Goal: Task Accomplishment & Management: Manage account settings

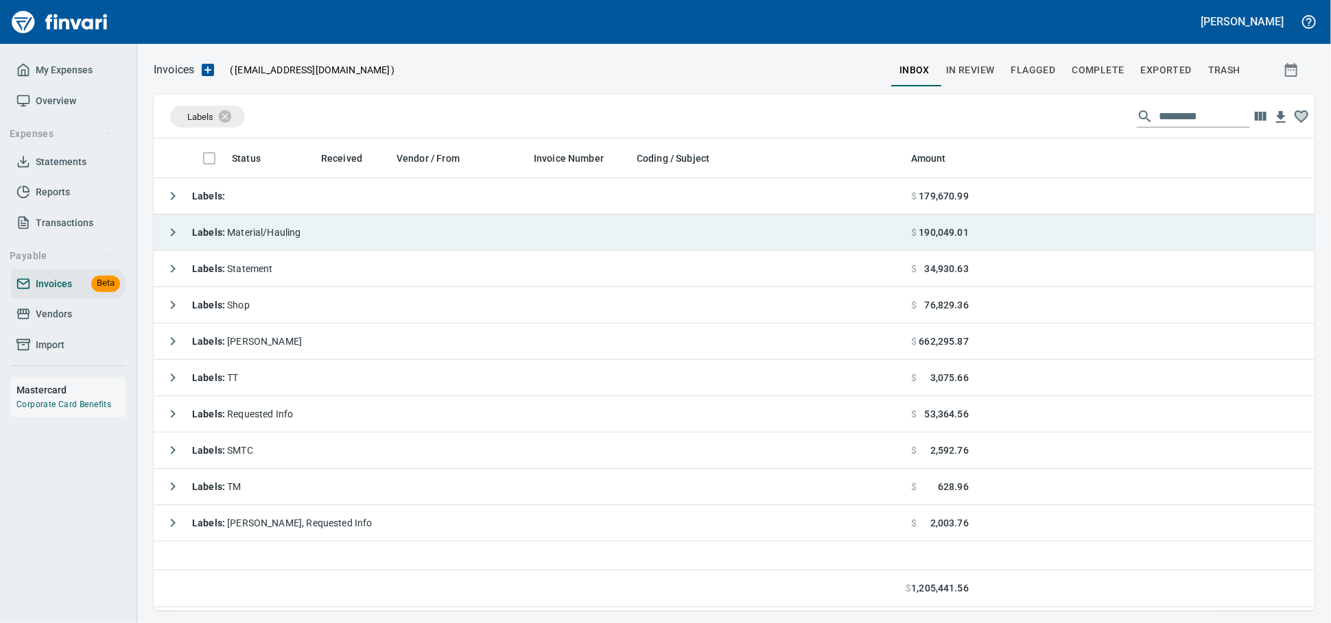
scroll to position [1, 1]
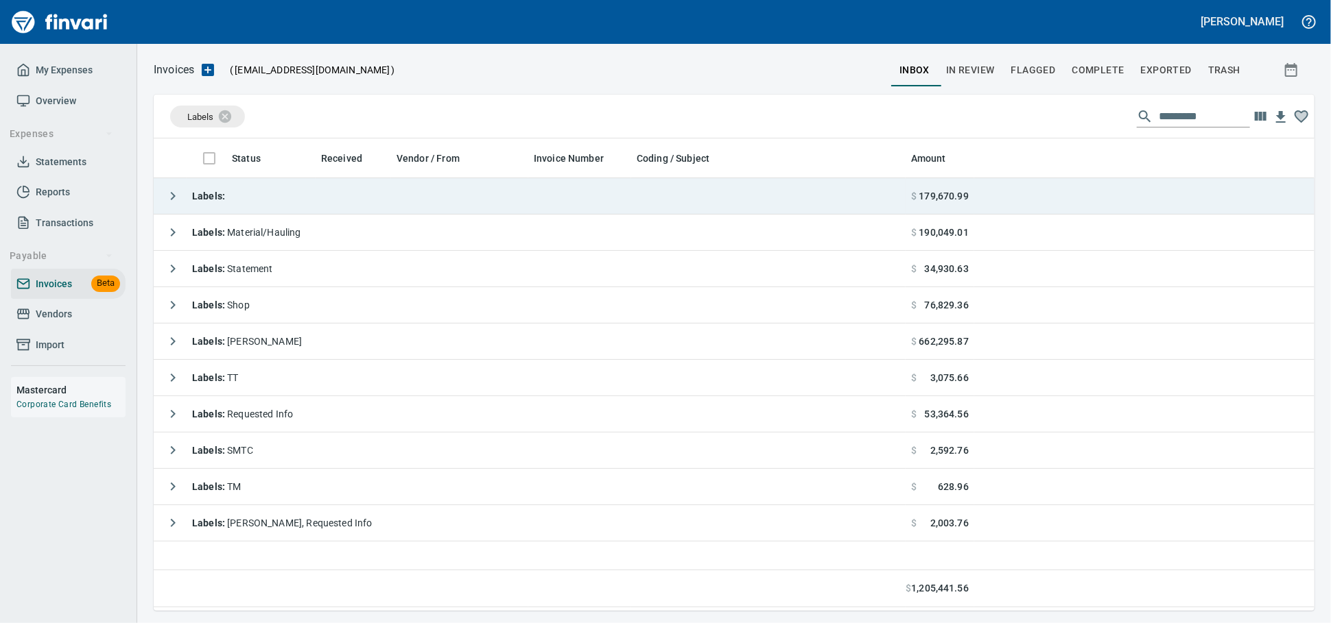
click at [284, 198] on td "Labels :" at bounding box center [530, 196] width 752 height 36
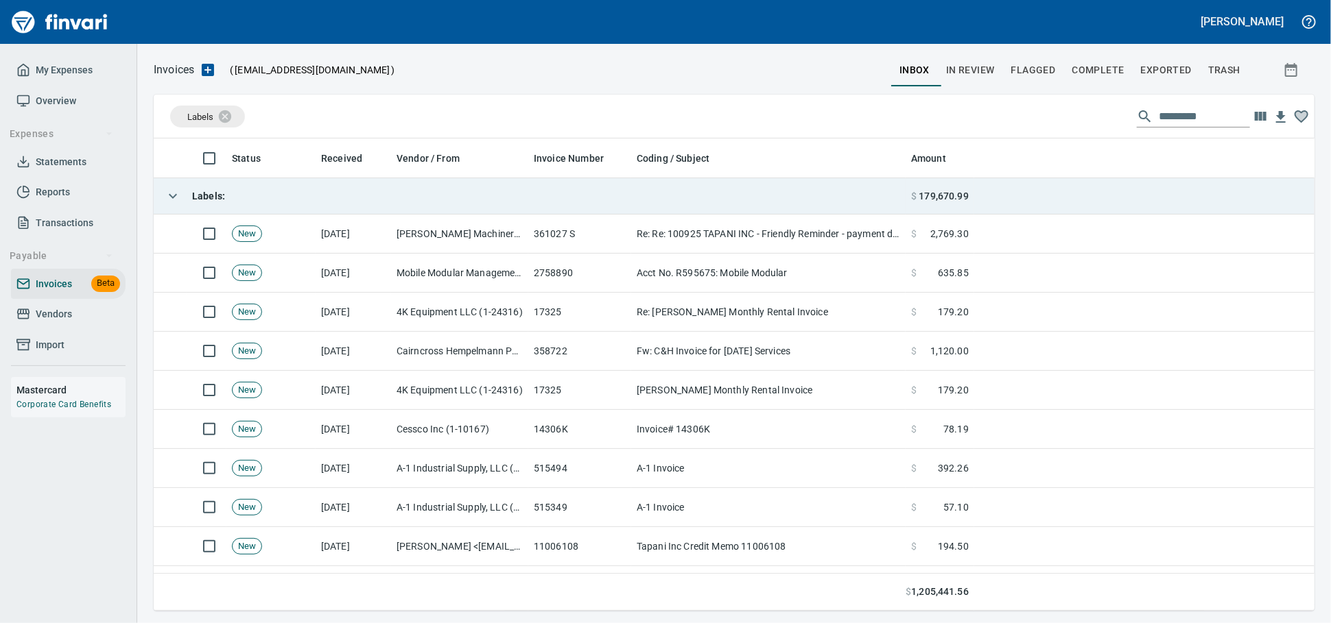
scroll to position [460, 1136]
click at [284, 198] on td "Labels :" at bounding box center [530, 196] width 752 height 36
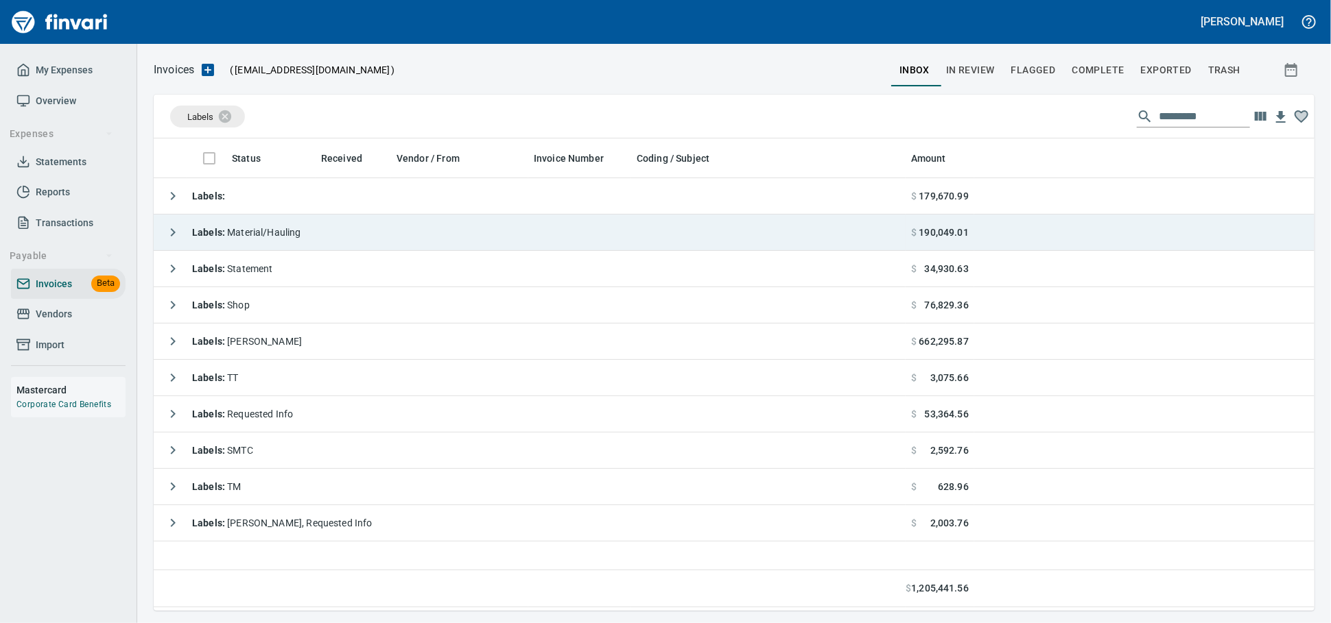
click at [287, 230] on span "Labels : Material/Hauling" at bounding box center [246, 232] width 109 height 11
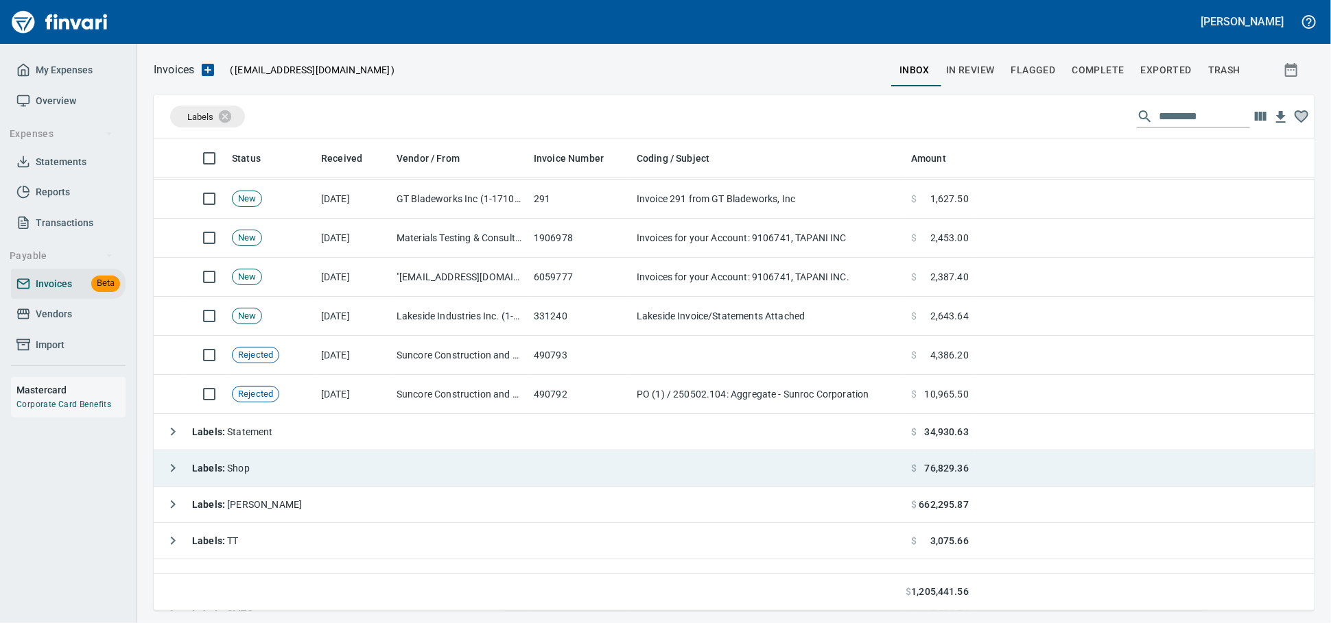
scroll to position [135, 0]
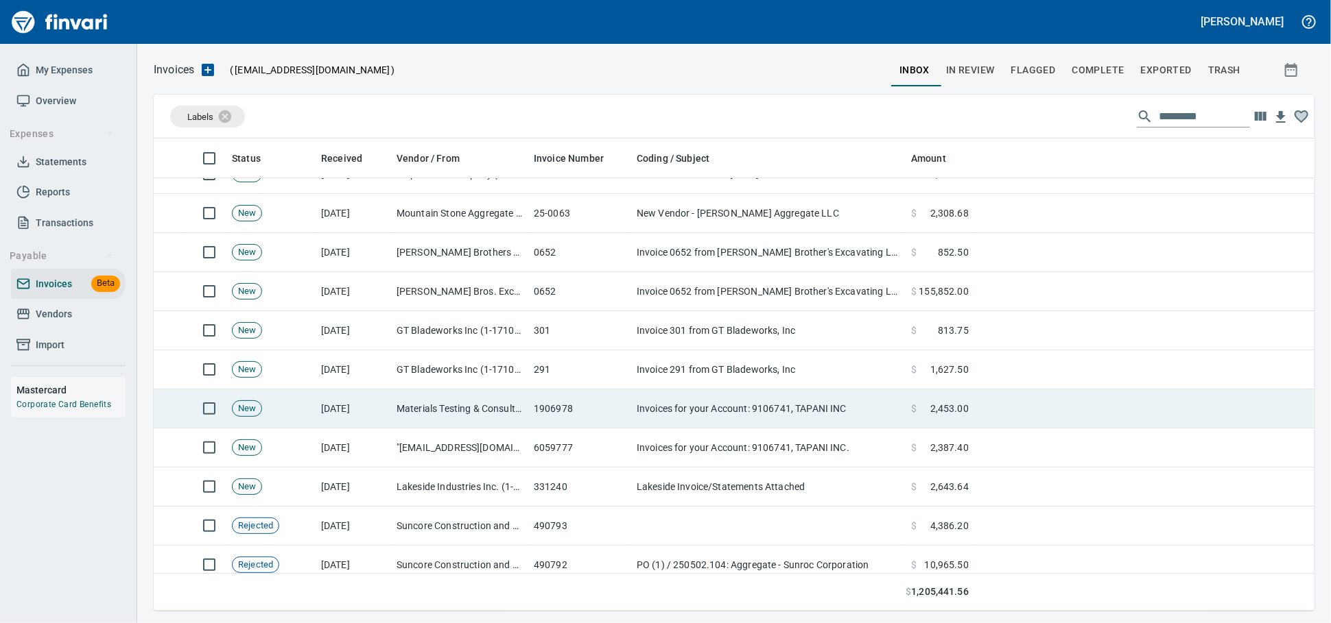
drag, startPoint x: 563, startPoint y: 440, endPoint x: 866, endPoint y: 422, distance: 303.0
click at [563, 440] on td "6059777" at bounding box center [579, 448] width 103 height 39
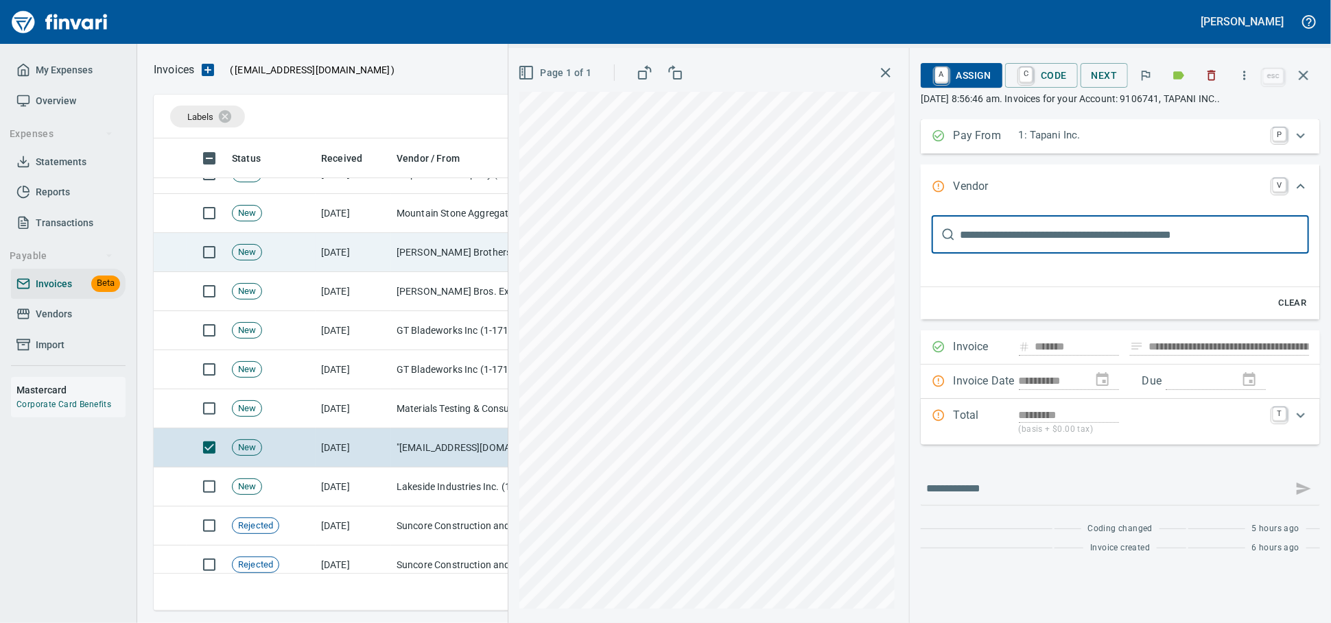
click at [1204, 77] on icon "button" at bounding box center [1211, 76] width 14 height 14
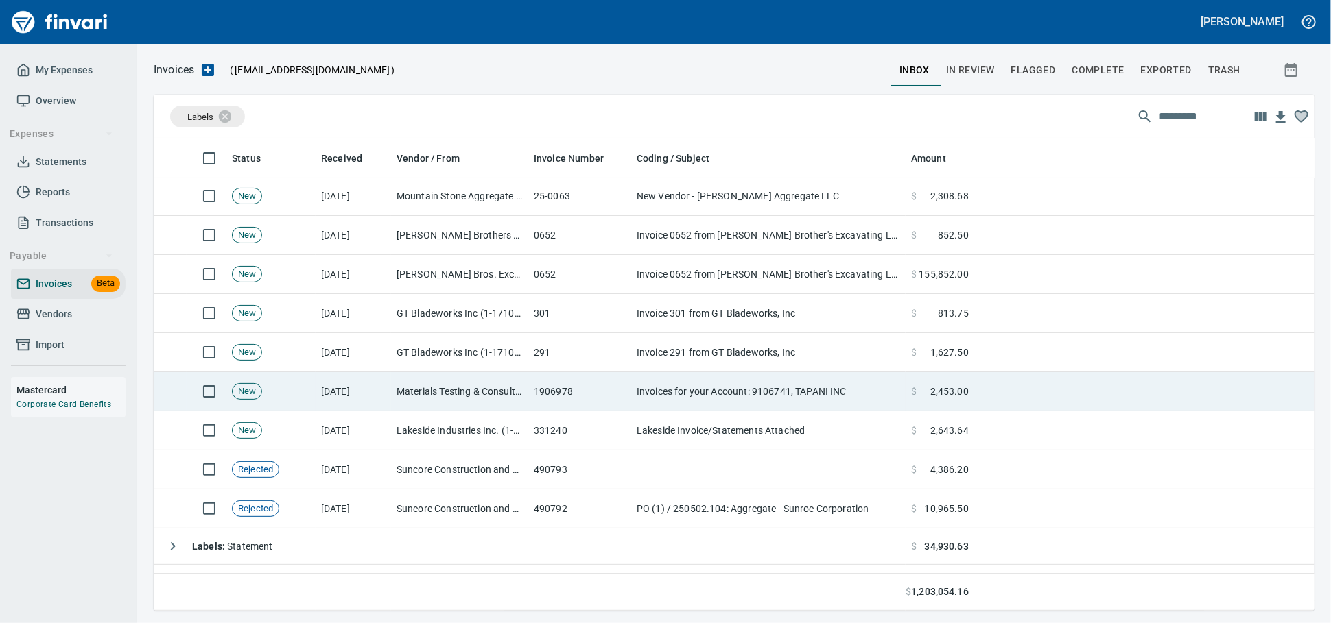
scroll to position [76, 0]
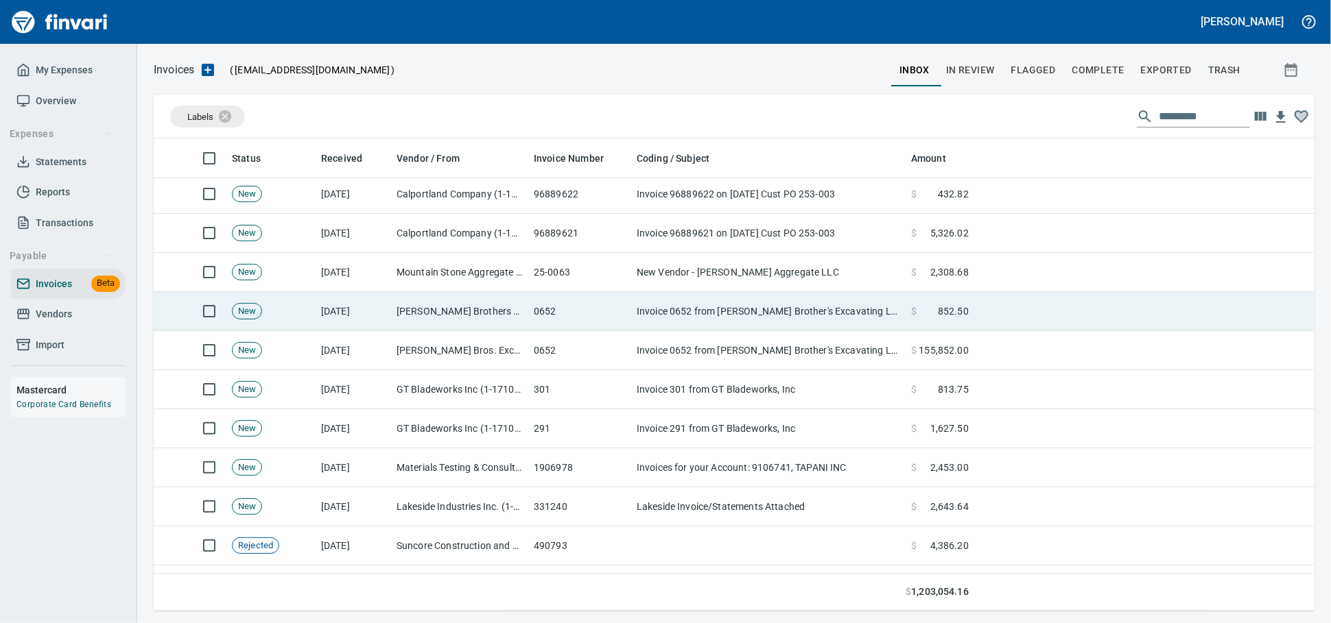
click at [49, 293] on span "Invoices" at bounding box center [54, 284] width 36 height 17
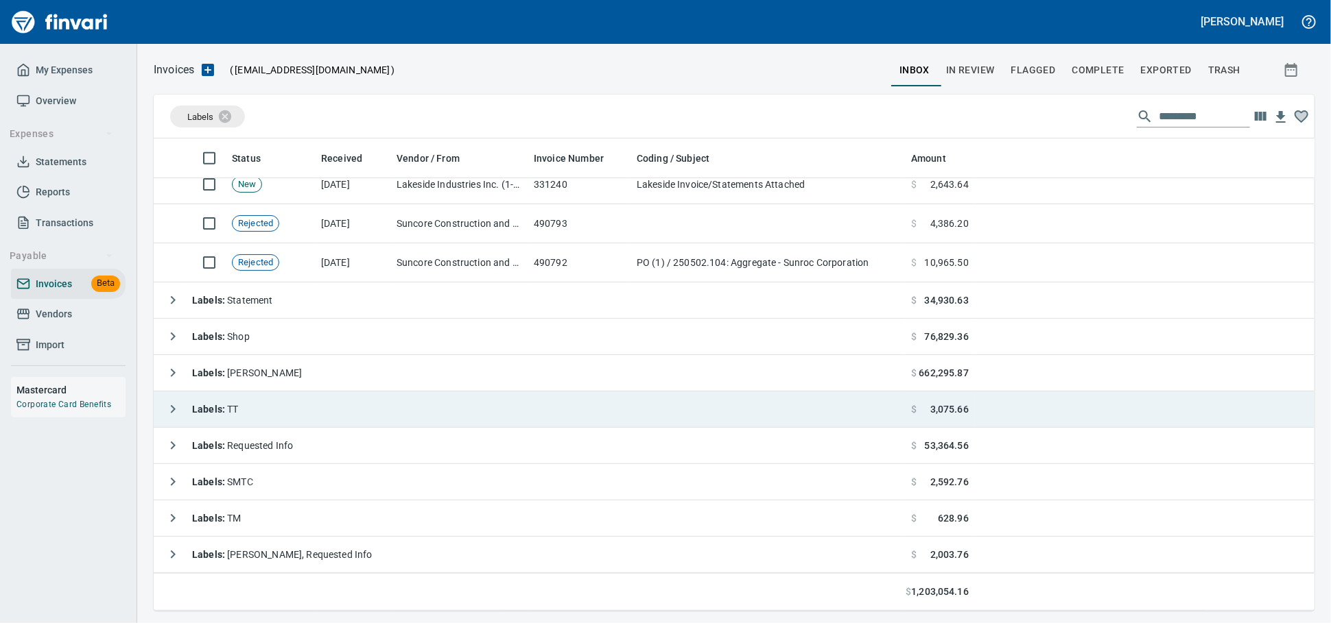
scroll to position [401, 0]
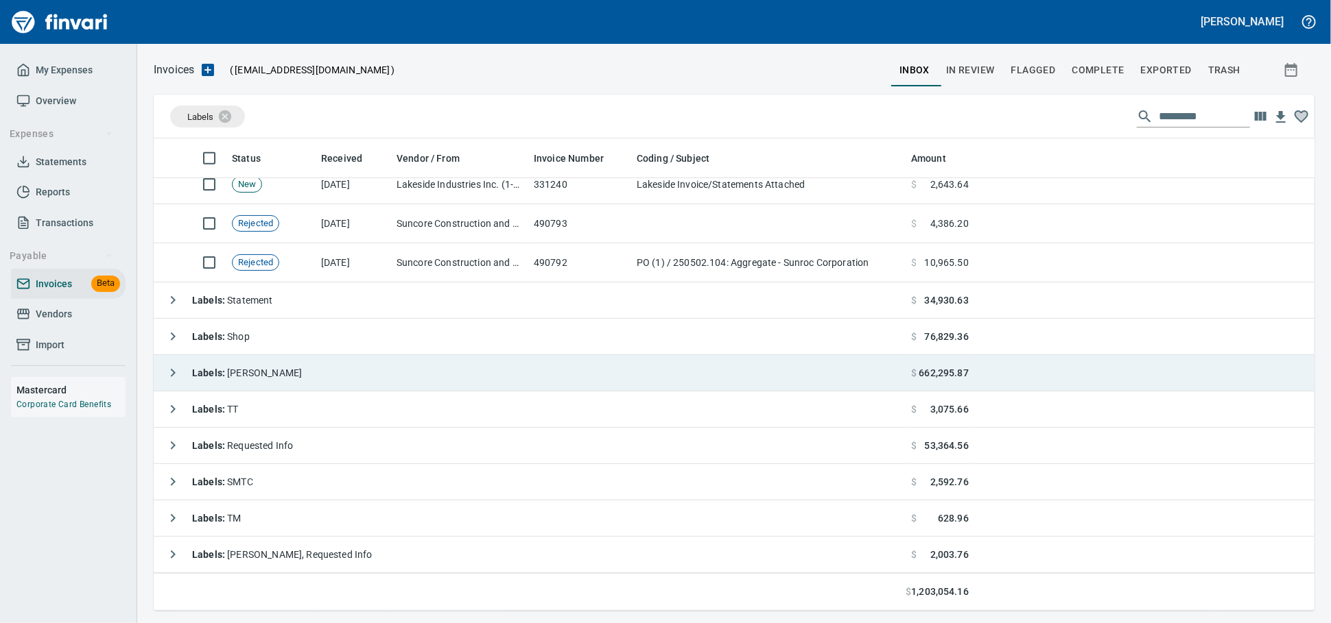
click at [289, 374] on td "Labels : [PERSON_NAME]" at bounding box center [530, 373] width 752 height 36
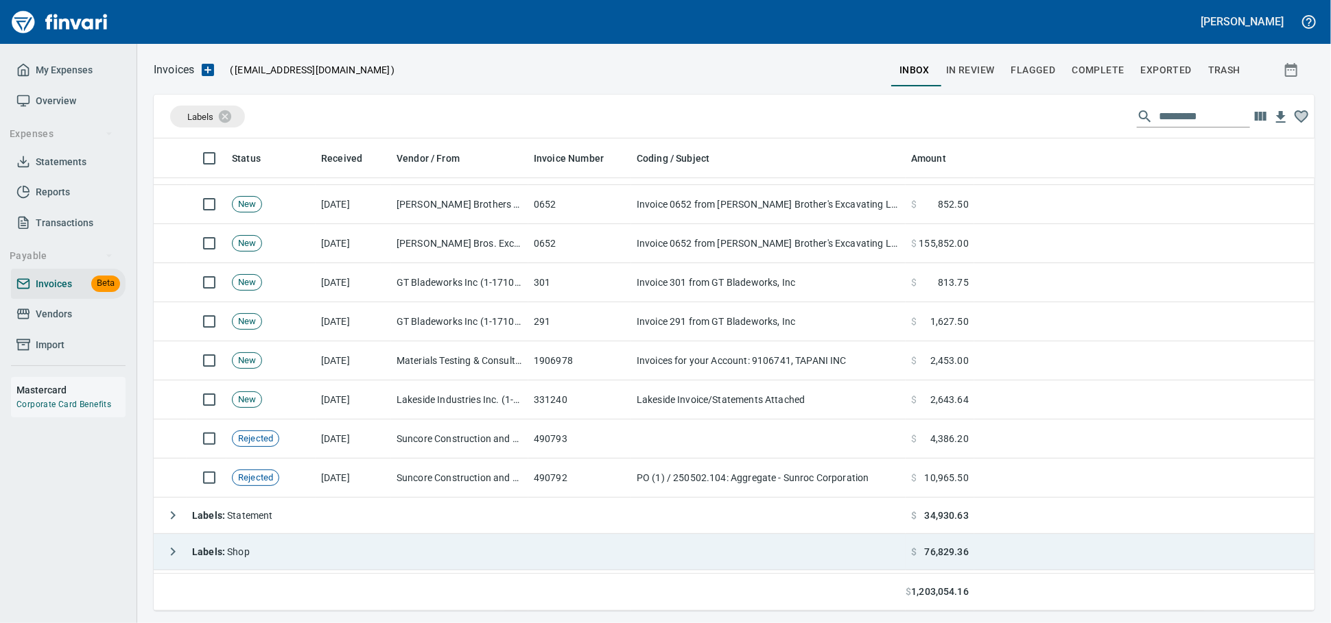
scroll to position [381, 0]
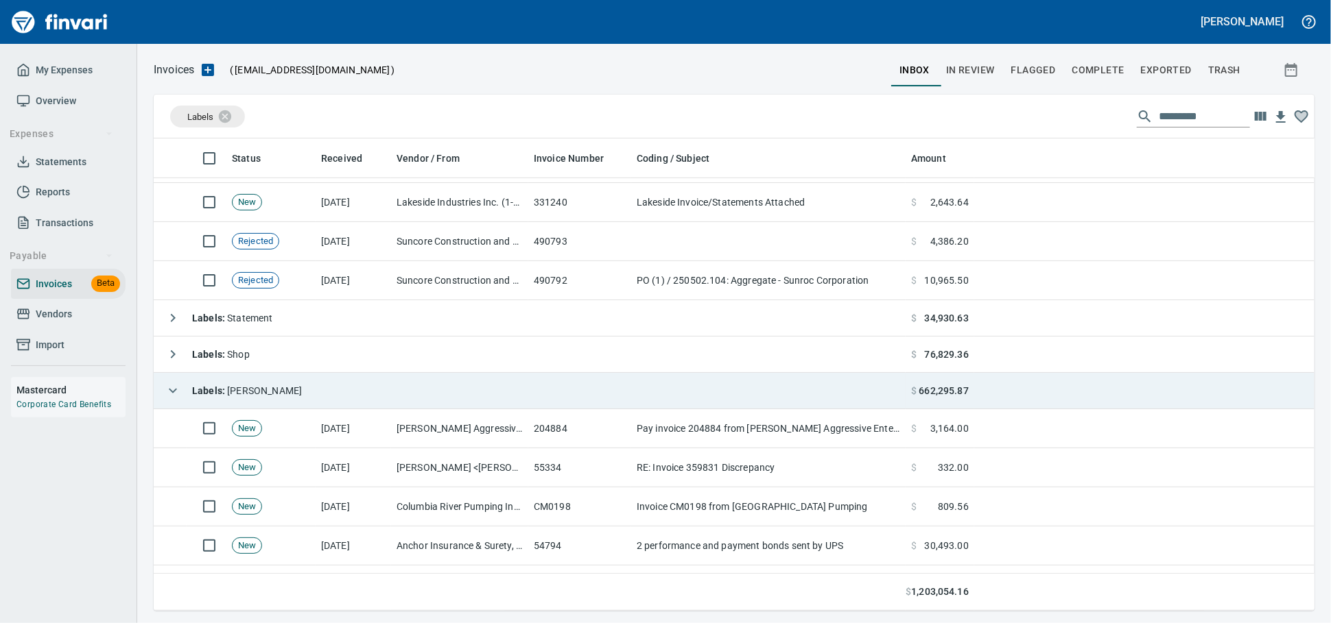
click at [301, 394] on td "Labels : [PERSON_NAME]" at bounding box center [530, 391] width 752 height 36
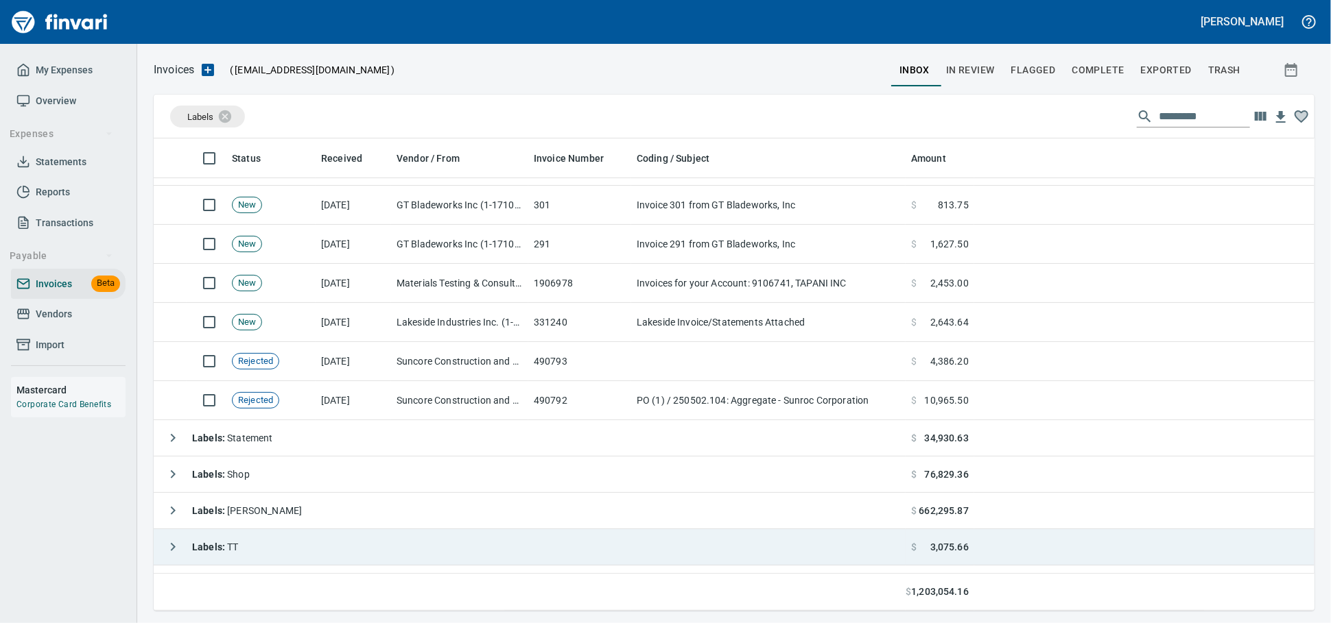
scroll to position [152, 0]
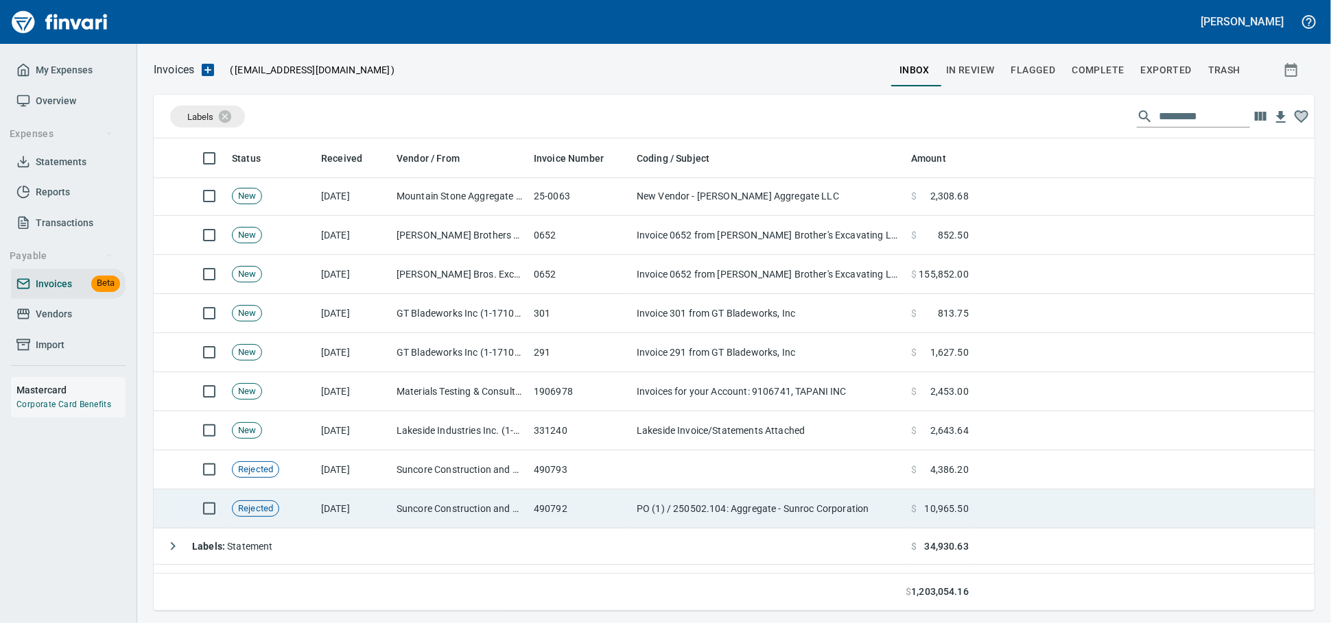
click at [482, 501] on td "Suncore Construction and Materials Inc. (1-38881)" at bounding box center [459, 509] width 137 height 39
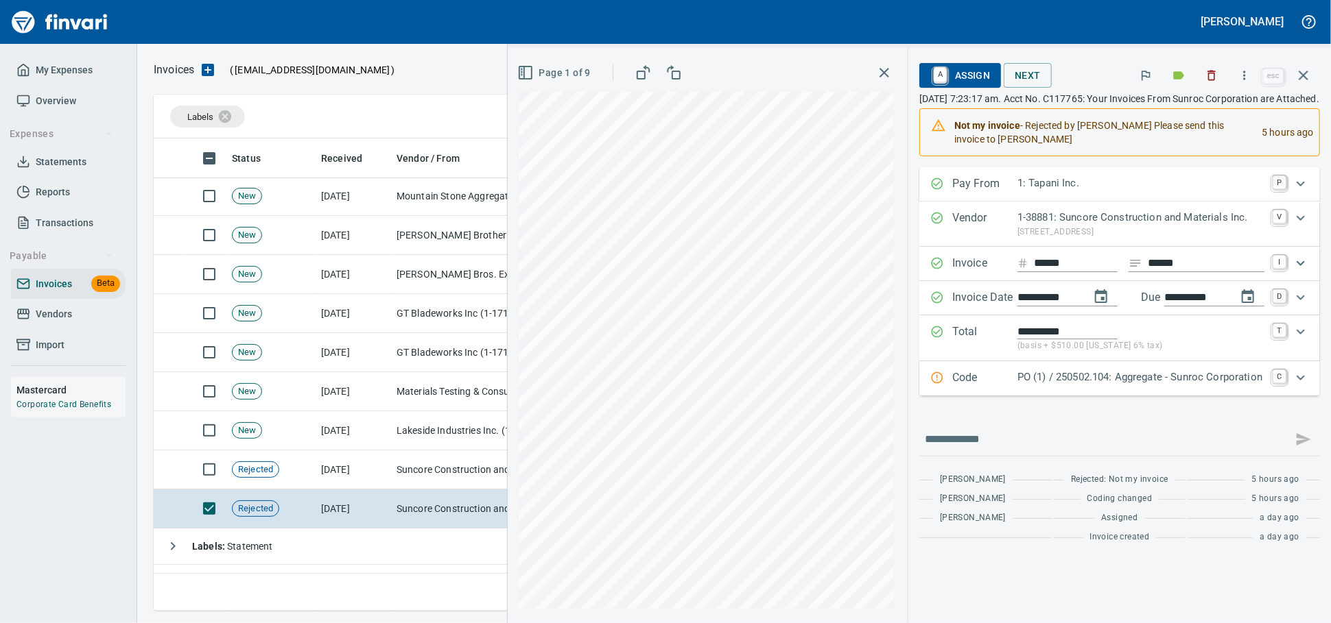
drag, startPoint x: 933, startPoint y: 80, endPoint x: 931, endPoint y: 146, distance: 65.9
click at [933, 80] on span "A Assign" at bounding box center [960, 75] width 60 height 23
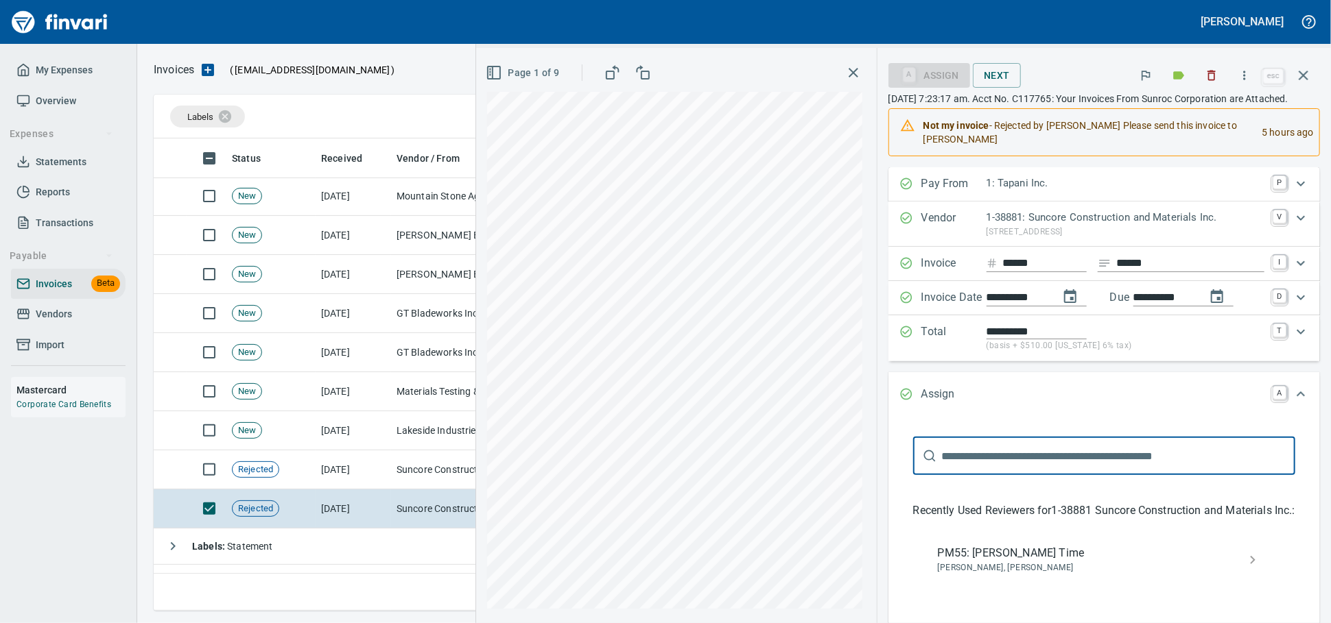
click at [942, 475] on input "text" at bounding box center [1118, 456] width 353 height 38
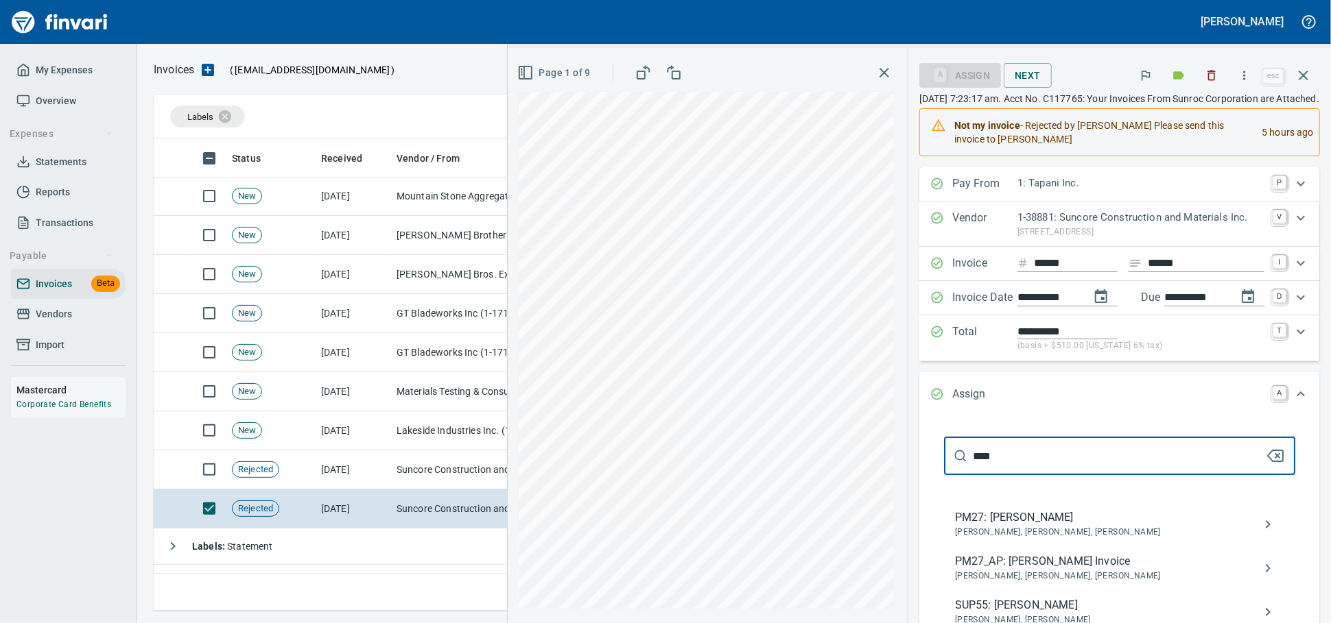
type input "****"
click at [964, 547] on div "PM27: [PERSON_NAME] [PERSON_NAME], [PERSON_NAME], [PERSON_NAME]" at bounding box center [1119, 525] width 351 height 44
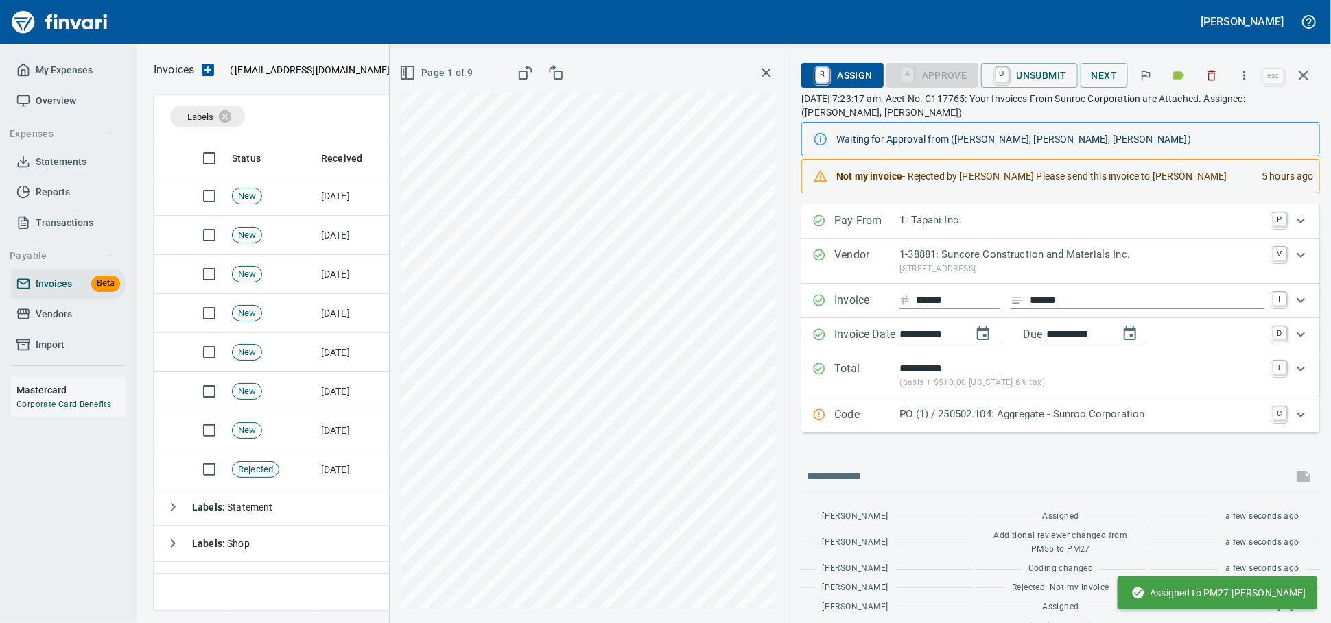
click at [1309, 73] on icon "button" at bounding box center [1303, 75] width 16 height 16
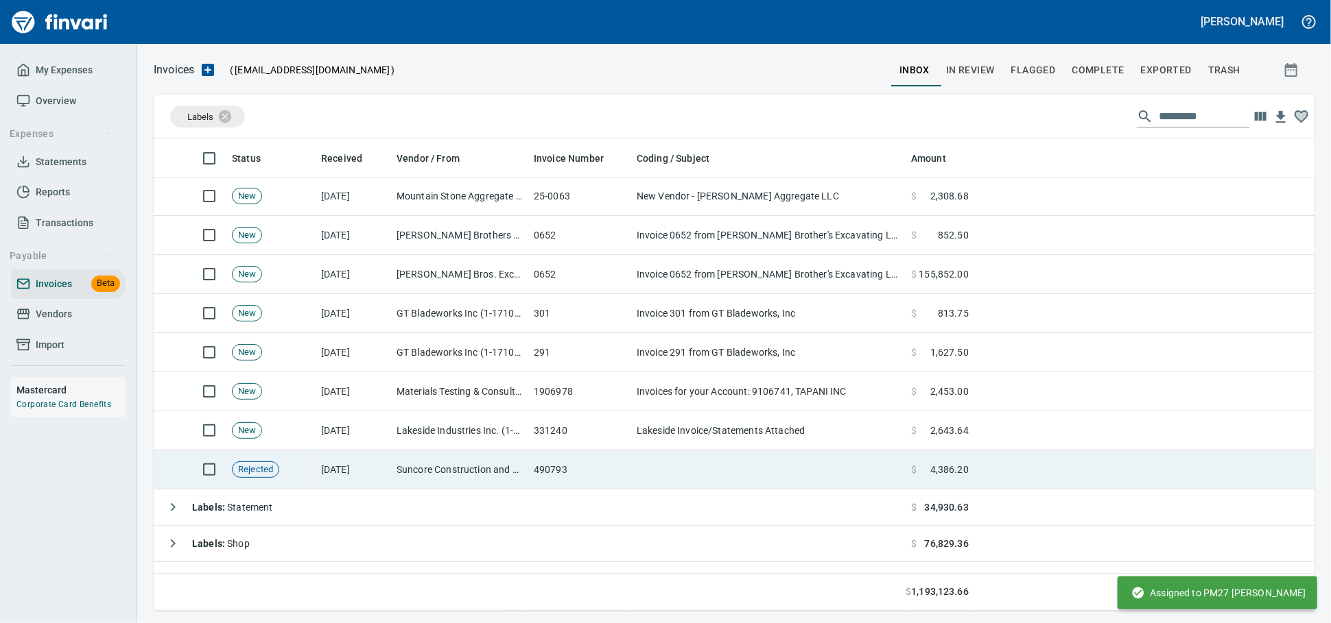
drag, startPoint x: 505, startPoint y: 482, endPoint x: 806, endPoint y: 484, distance: 300.4
click at [505, 481] on td "Suncore Construction and Materials Inc. (1-38881)" at bounding box center [459, 470] width 137 height 39
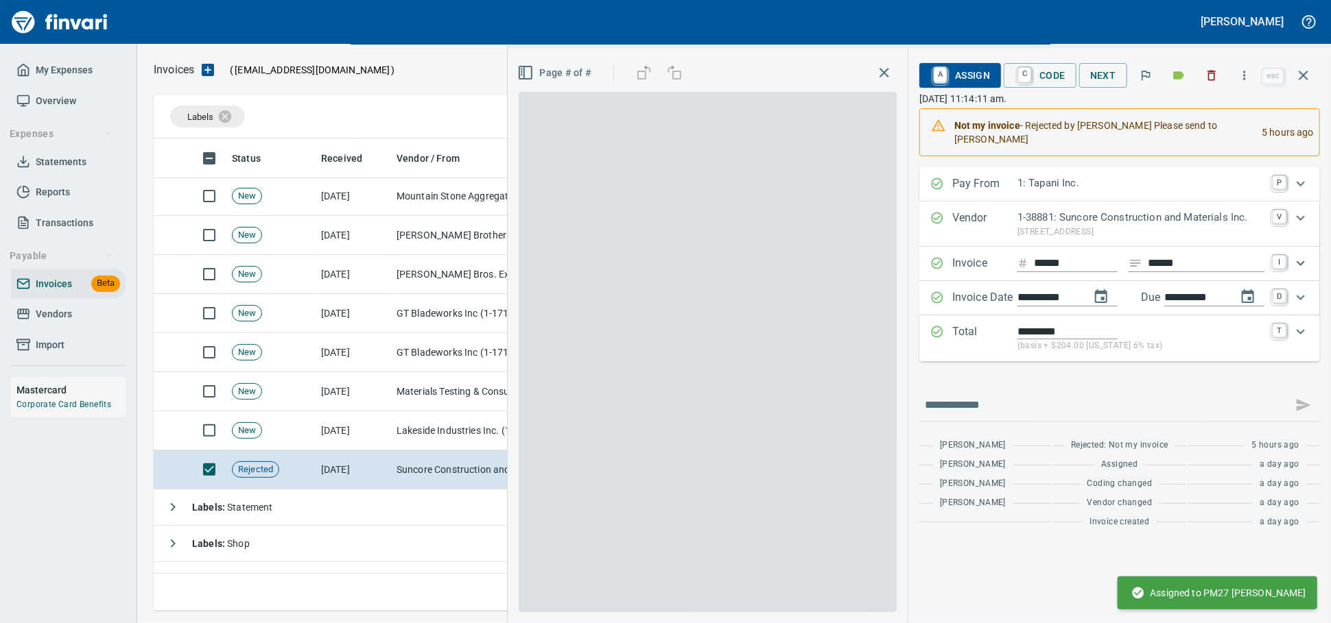
scroll to position [460, 1136]
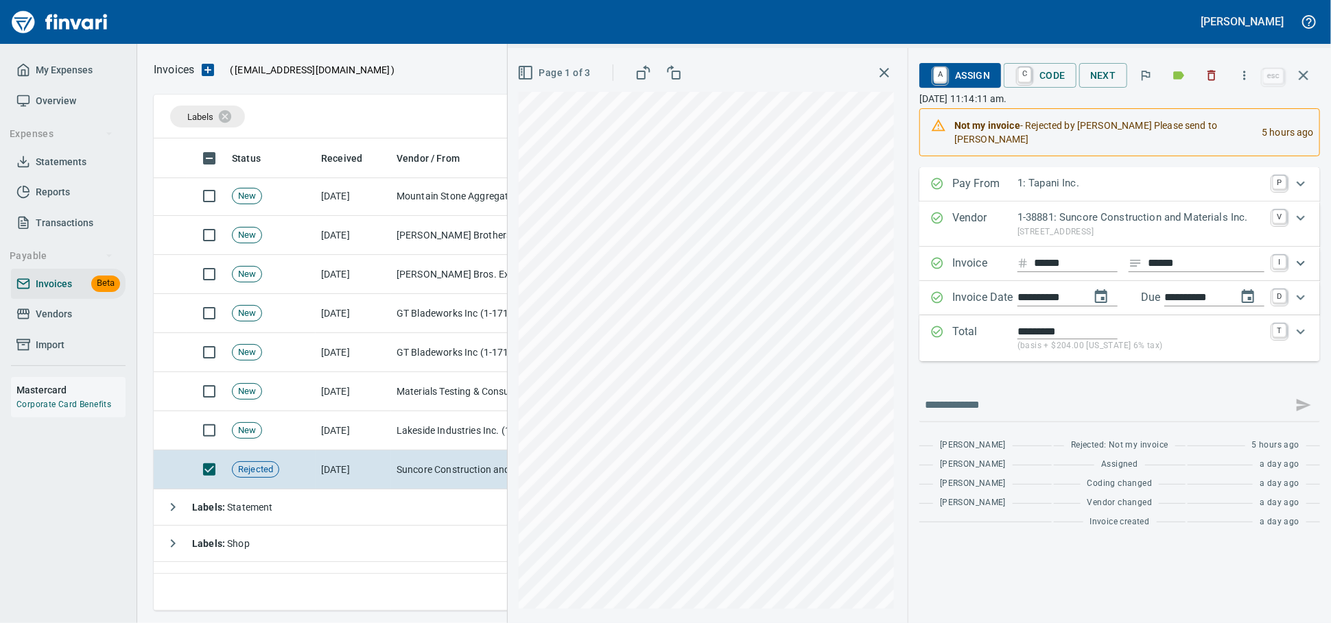
click at [945, 77] on span "A Assign" at bounding box center [960, 75] width 60 height 23
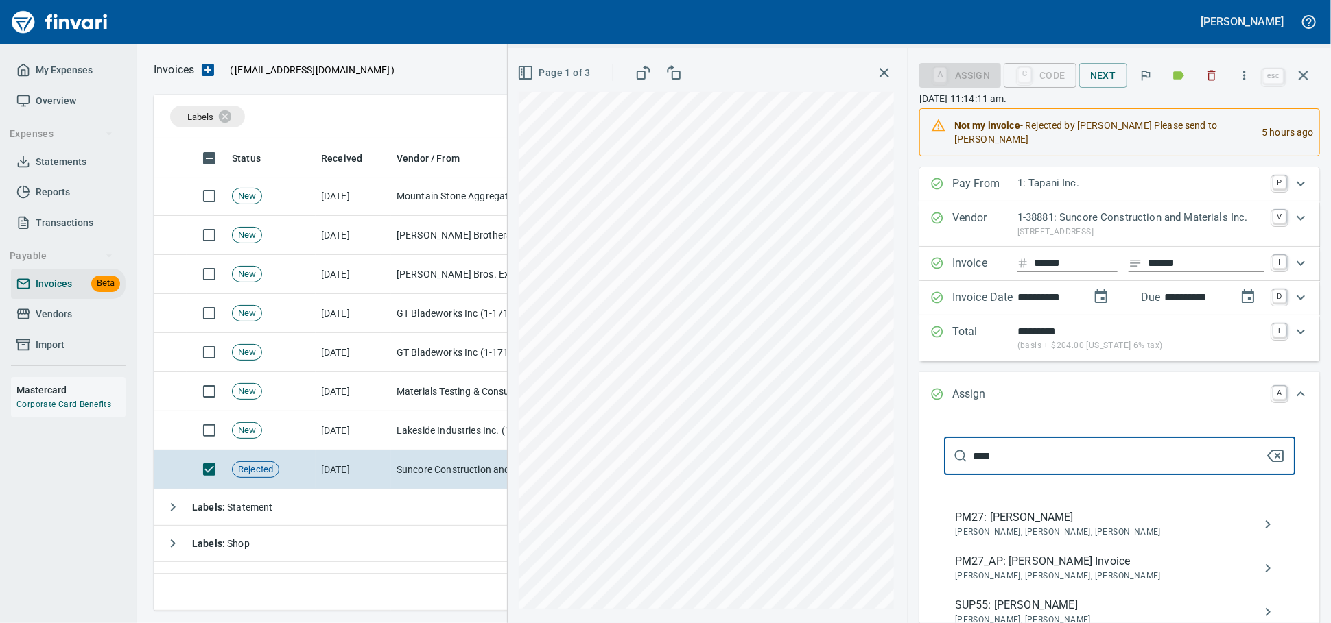
type input "****"
click at [1010, 526] on span "PM27: [PERSON_NAME]" at bounding box center [1108, 518] width 307 height 16
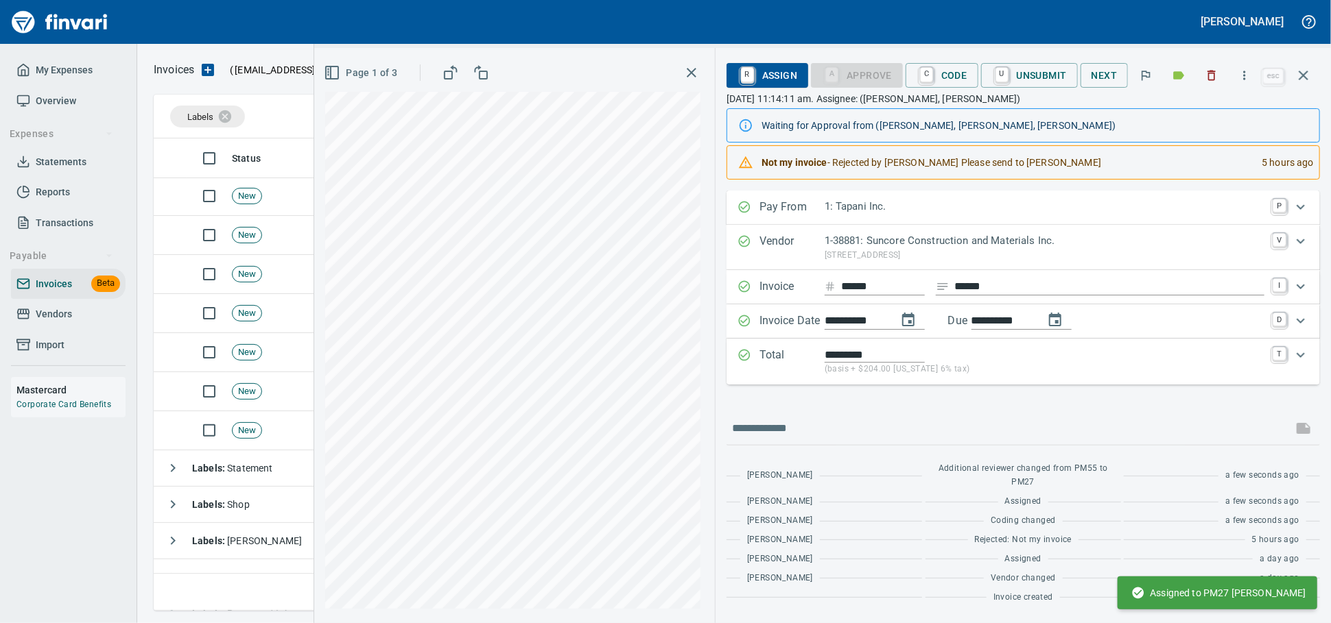
click at [1302, 89] on button "button" at bounding box center [1303, 75] width 33 height 33
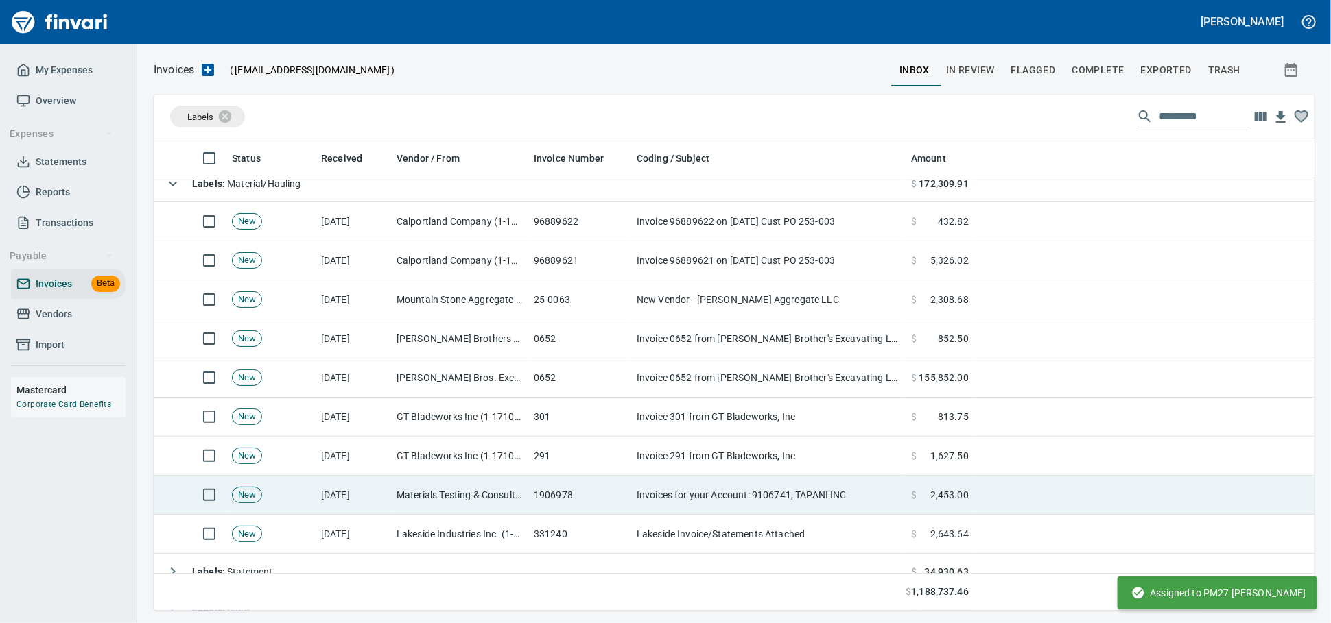
scroll to position [76, 0]
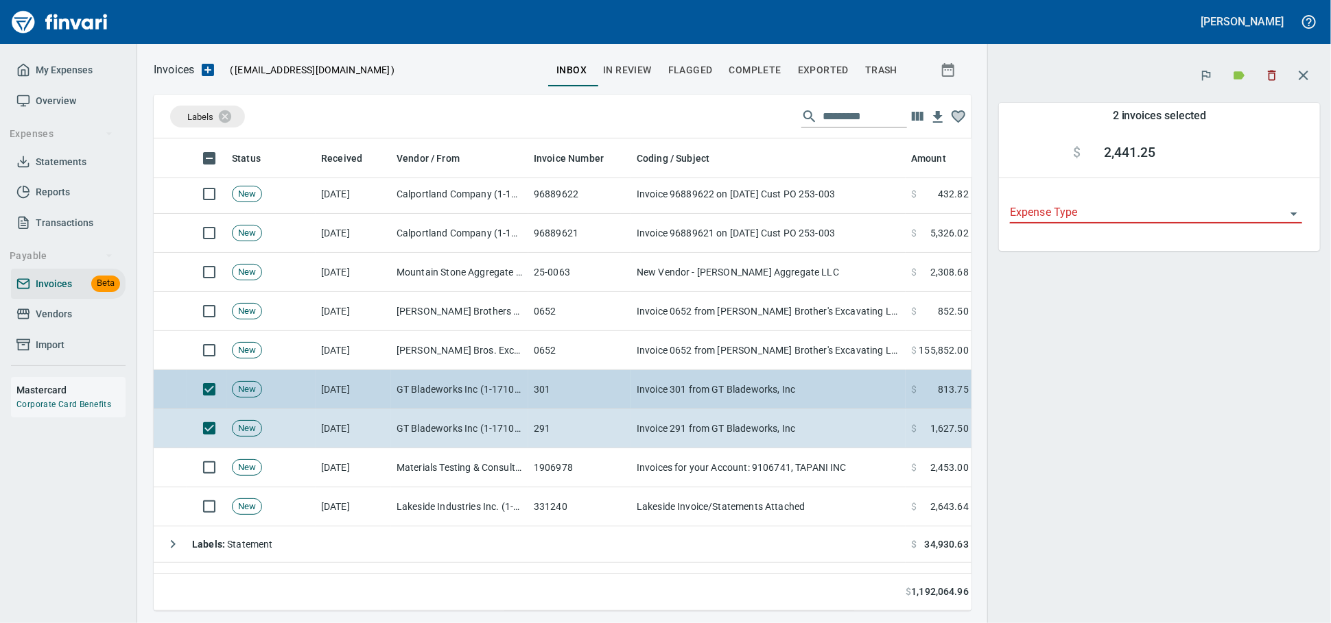
scroll to position [449, 794]
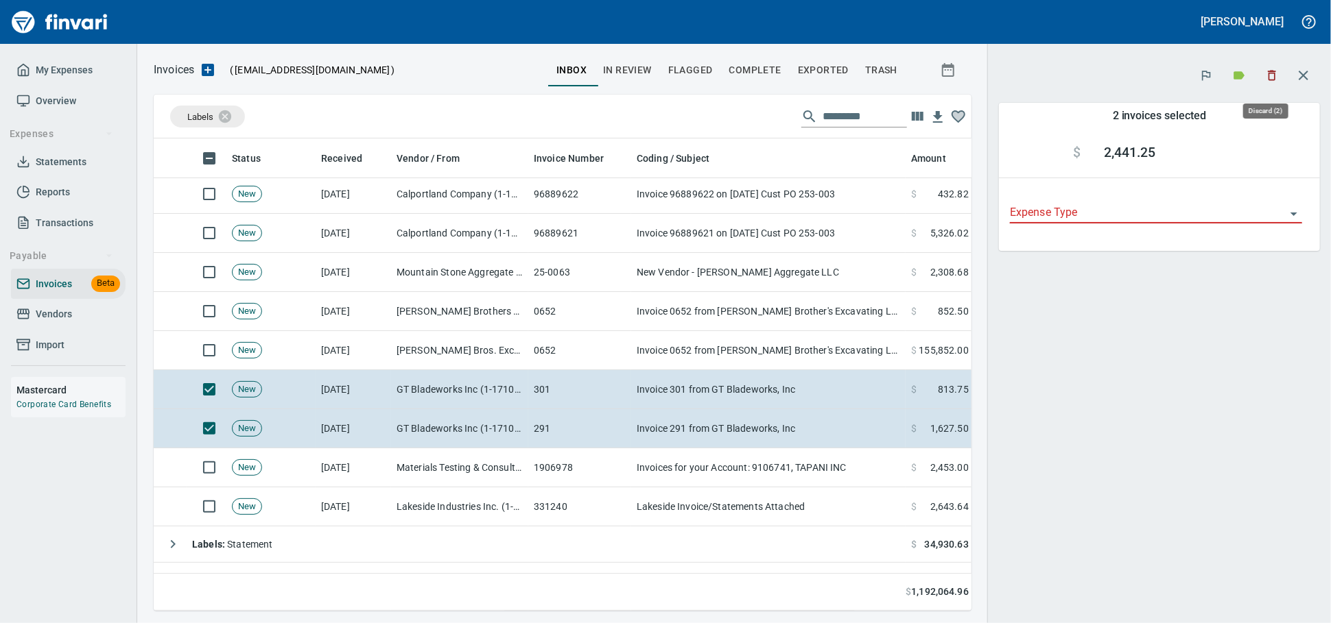
click at [1266, 82] on icon "button" at bounding box center [1272, 76] width 14 height 14
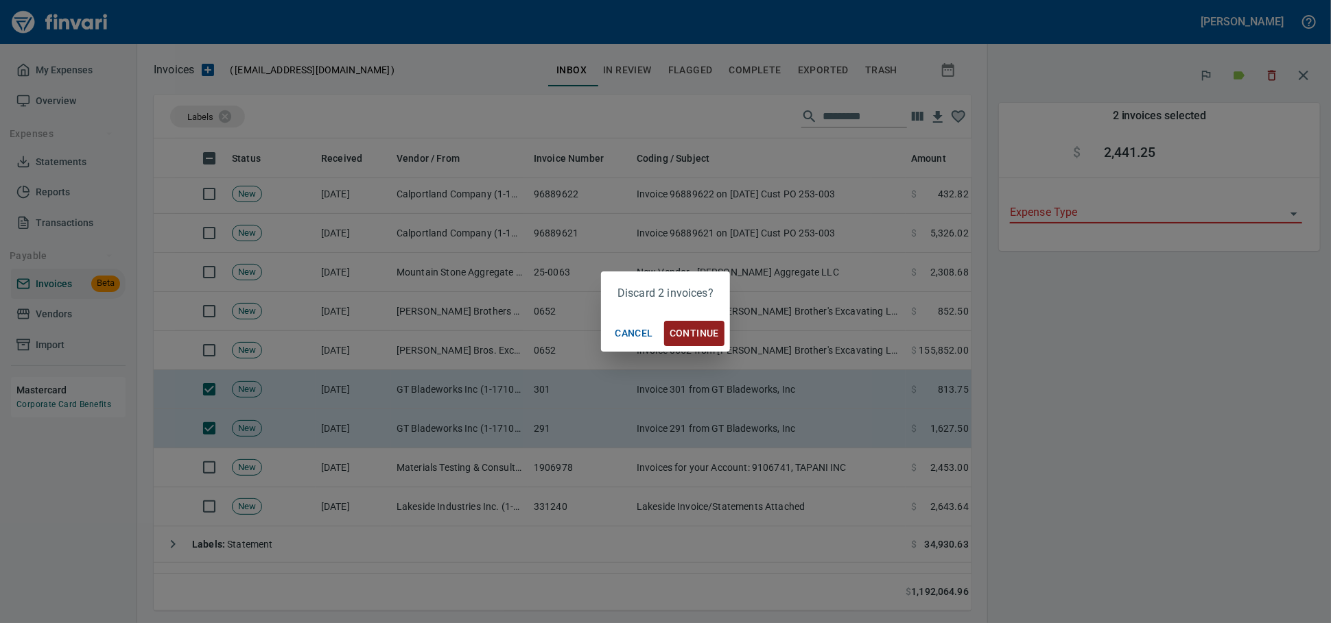
click at [702, 337] on span "Continue" at bounding box center [693, 333] width 49 height 17
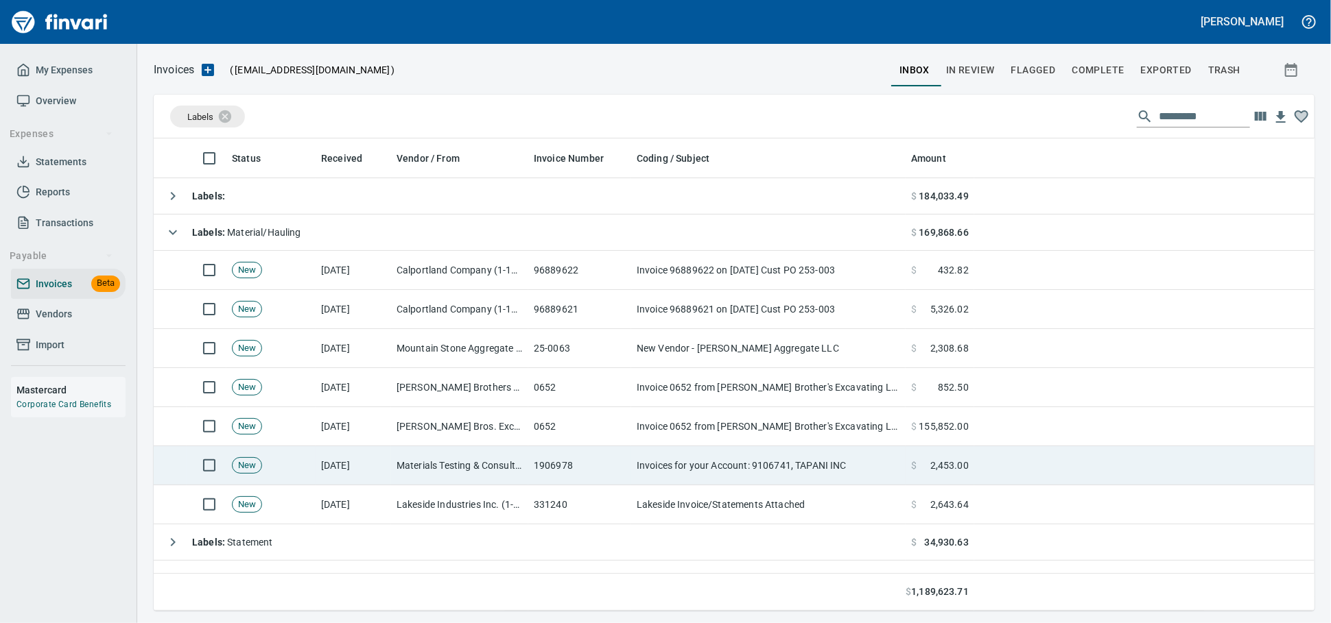
click at [597, 462] on td "1906978" at bounding box center [579, 465] width 103 height 39
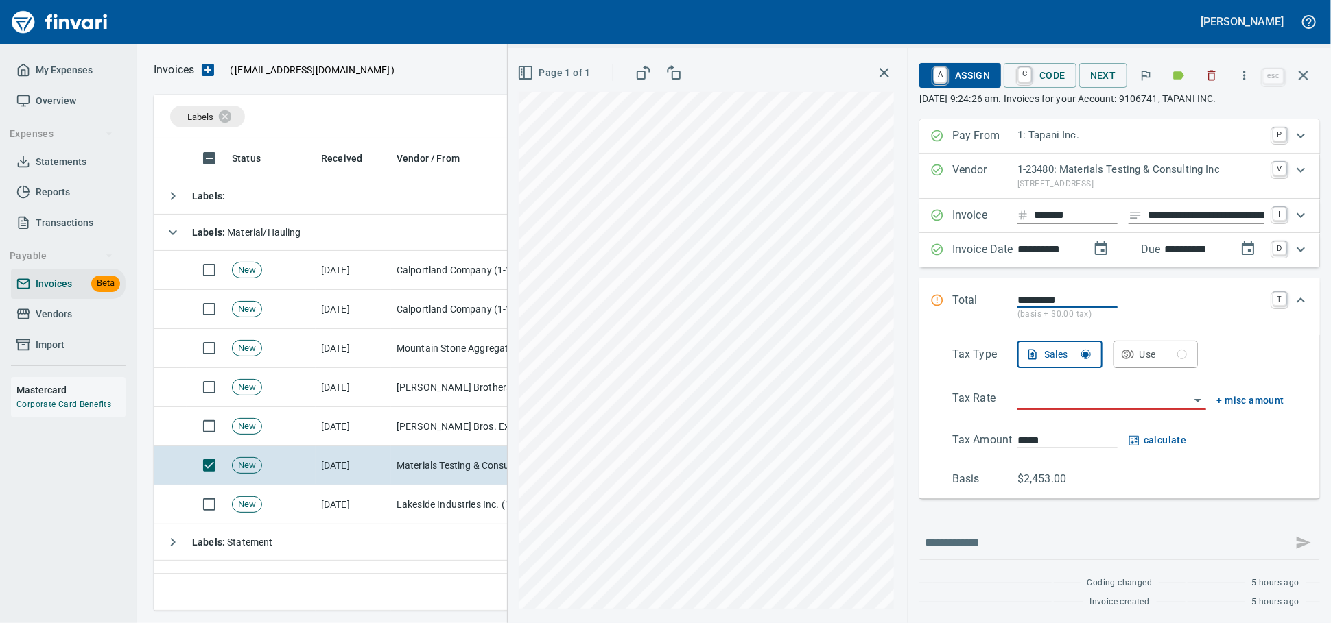
click at [1205, 71] on icon "button" at bounding box center [1211, 76] width 14 height 14
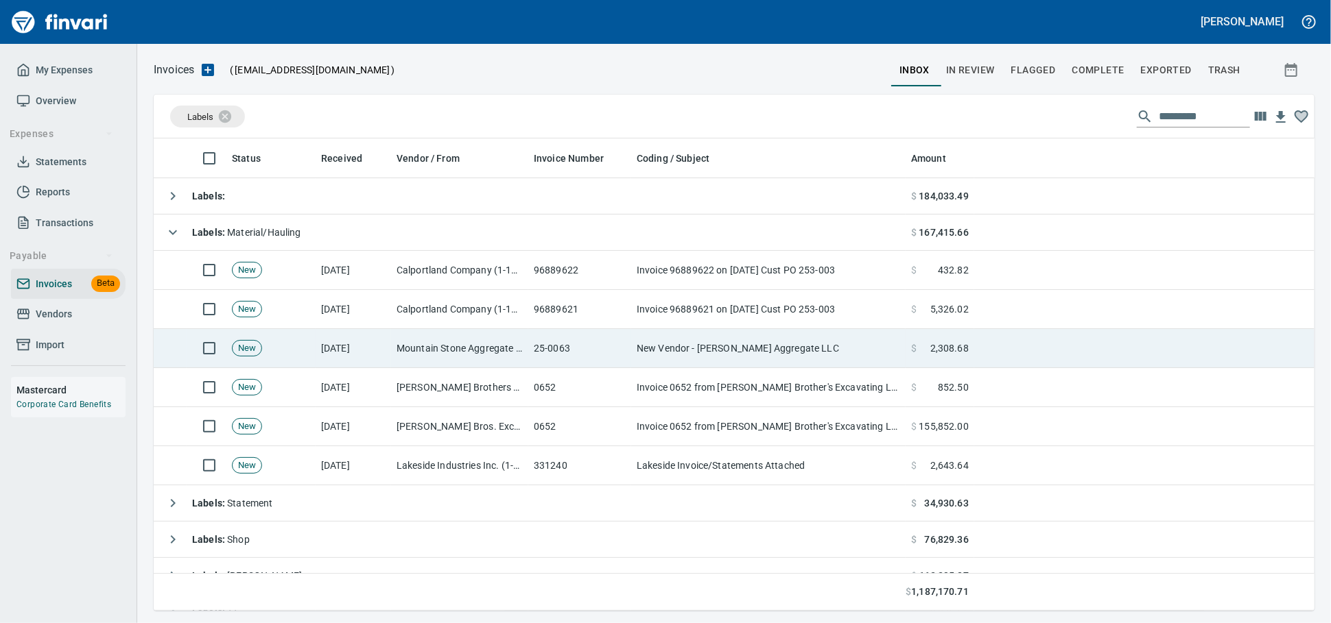
click at [542, 339] on td "25-0063" at bounding box center [579, 348] width 103 height 39
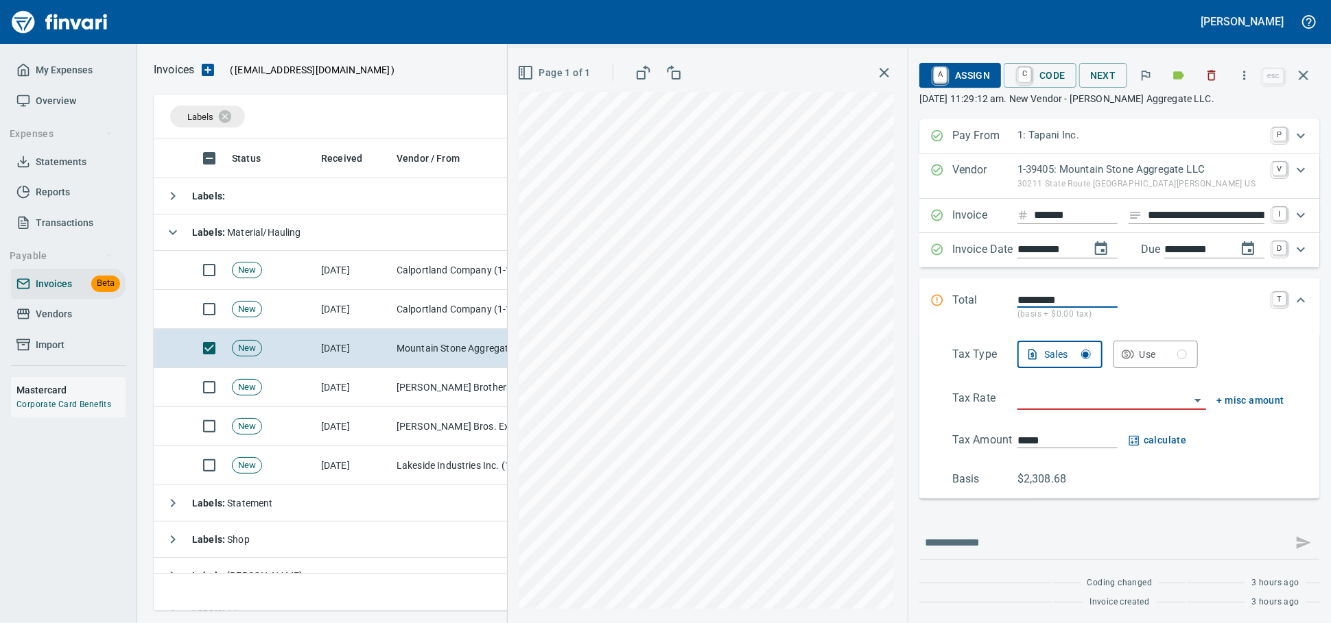
scroll to position [460, 1136]
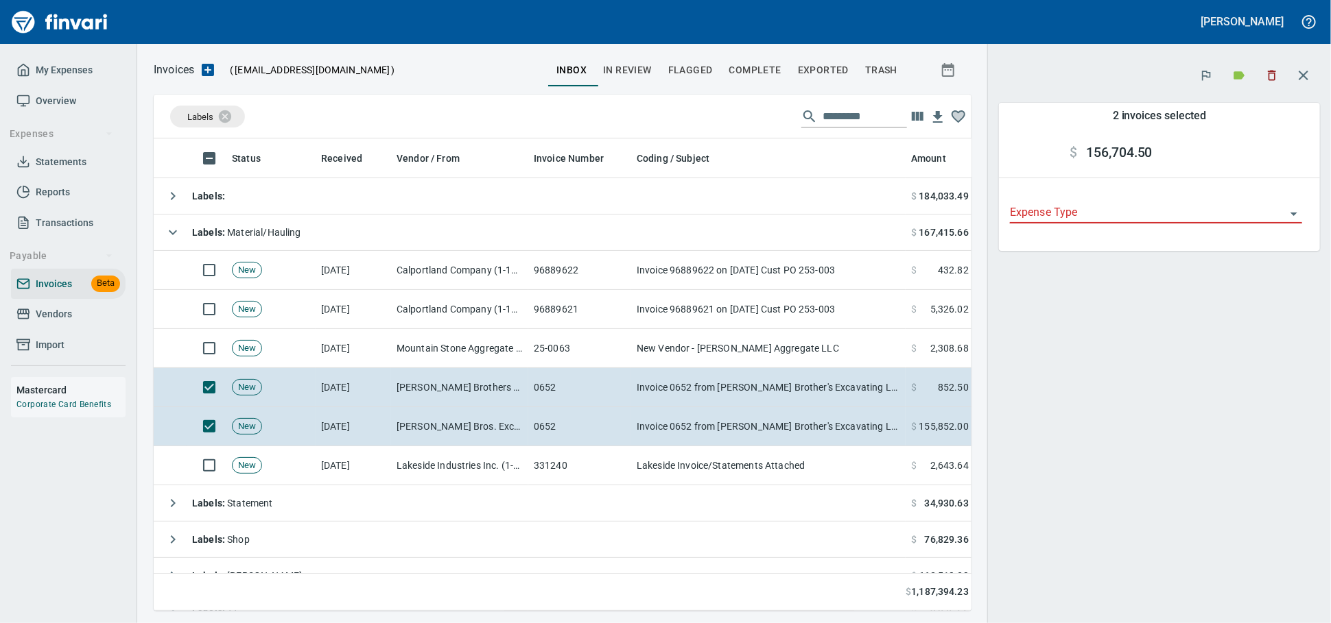
click at [1265, 79] on icon "button" at bounding box center [1272, 76] width 14 height 14
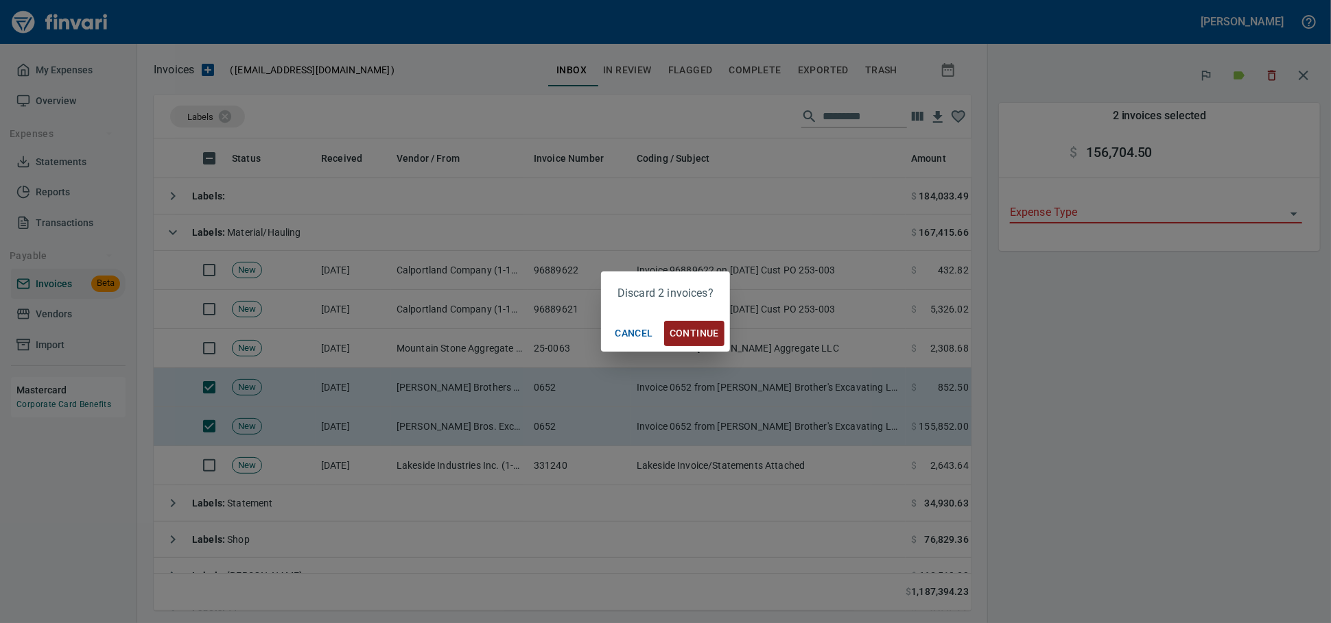
scroll to position [449, 794]
click at [682, 324] on button "Continue" at bounding box center [694, 333] width 60 height 25
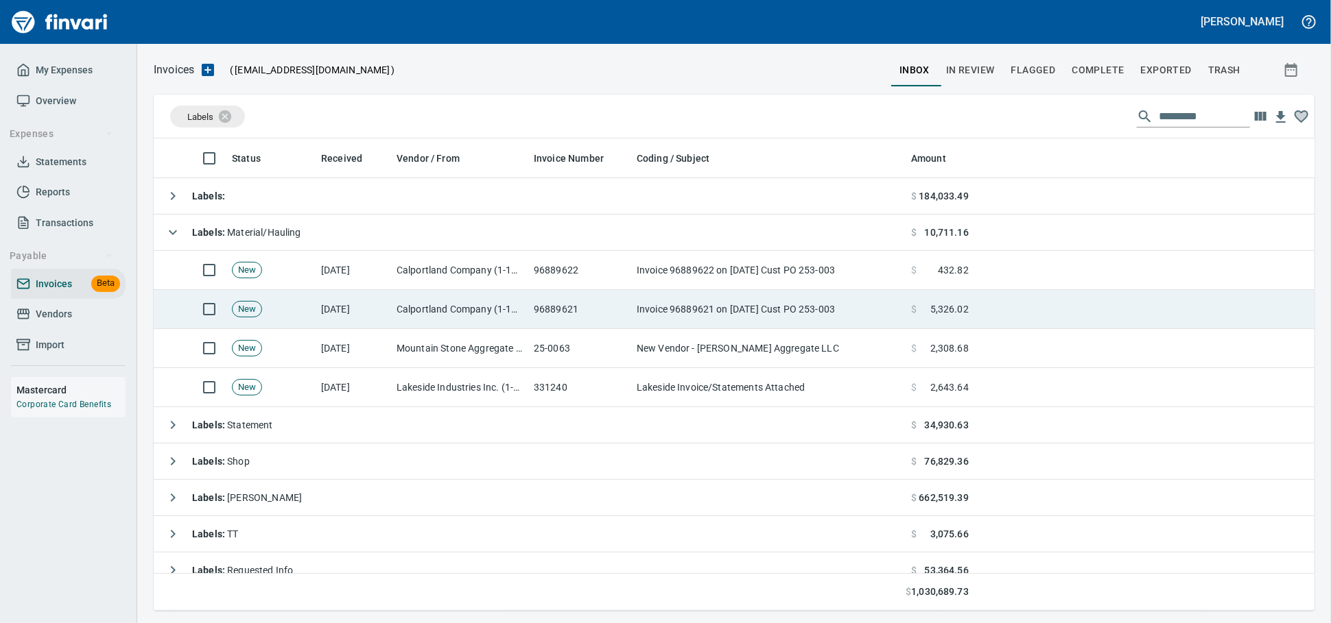
scroll to position [460, 1136]
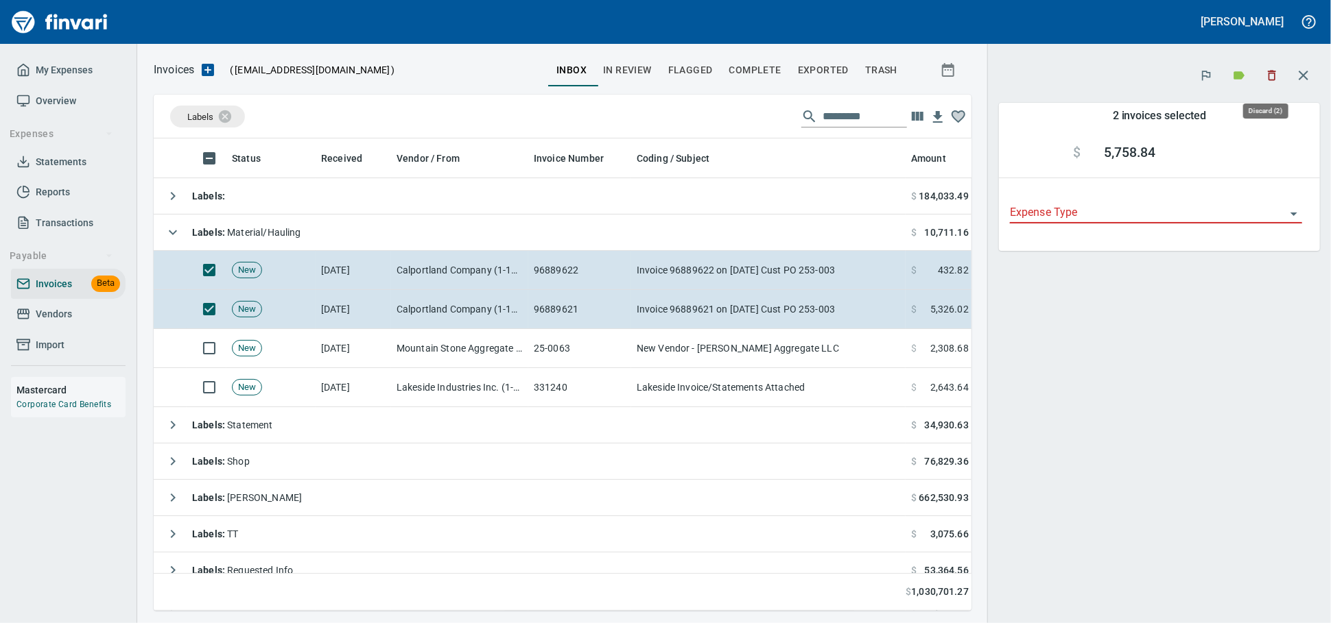
click at [1257, 71] on button "button" at bounding box center [1271, 75] width 30 height 30
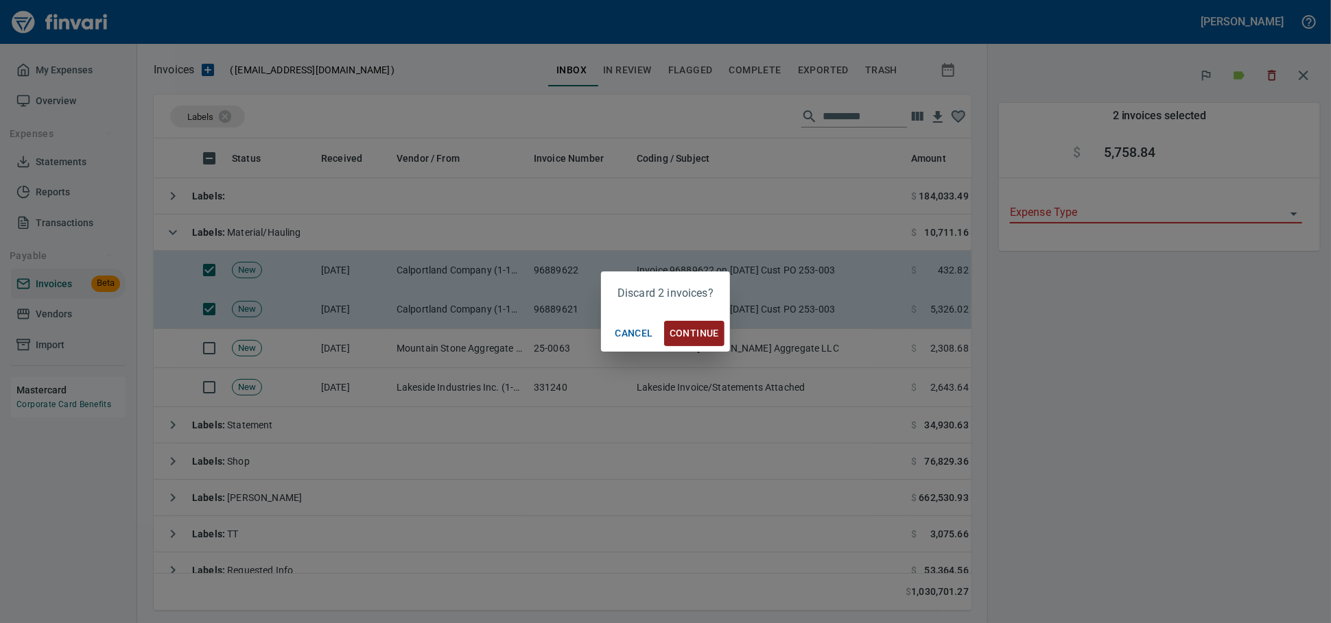
scroll to position [449, 794]
click at [697, 325] on span "Continue" at bounding box center [693, 333] width 49 height 17
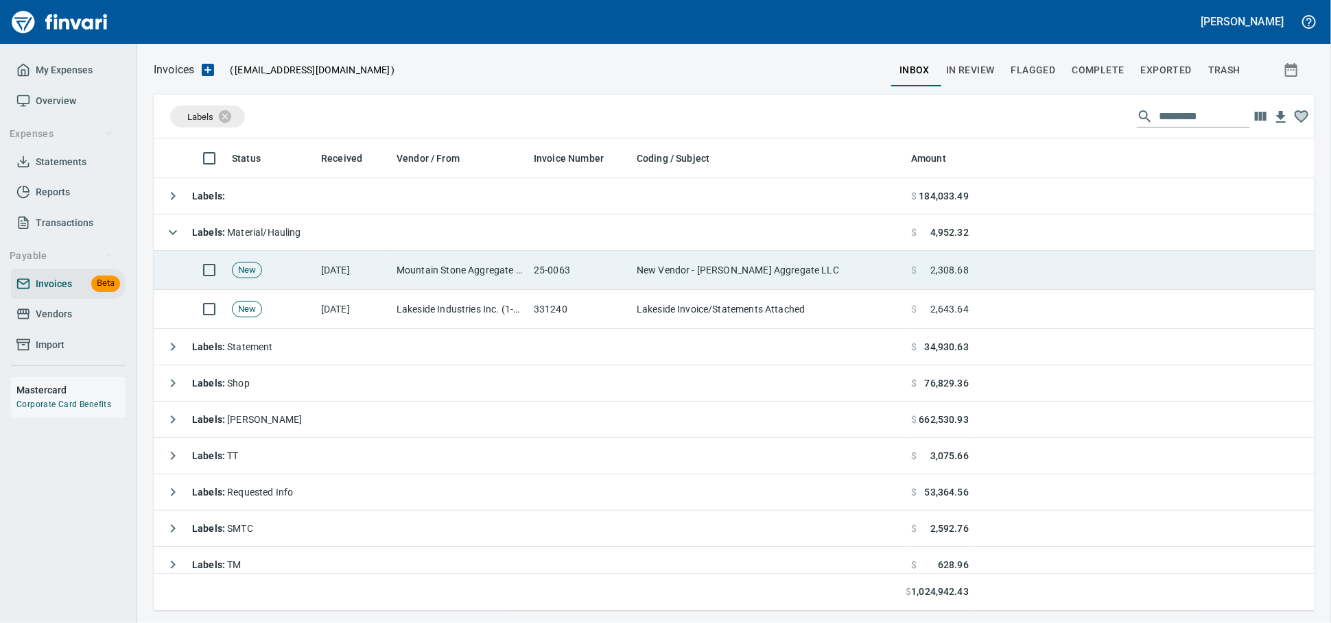
scroll to position [460, 1134]
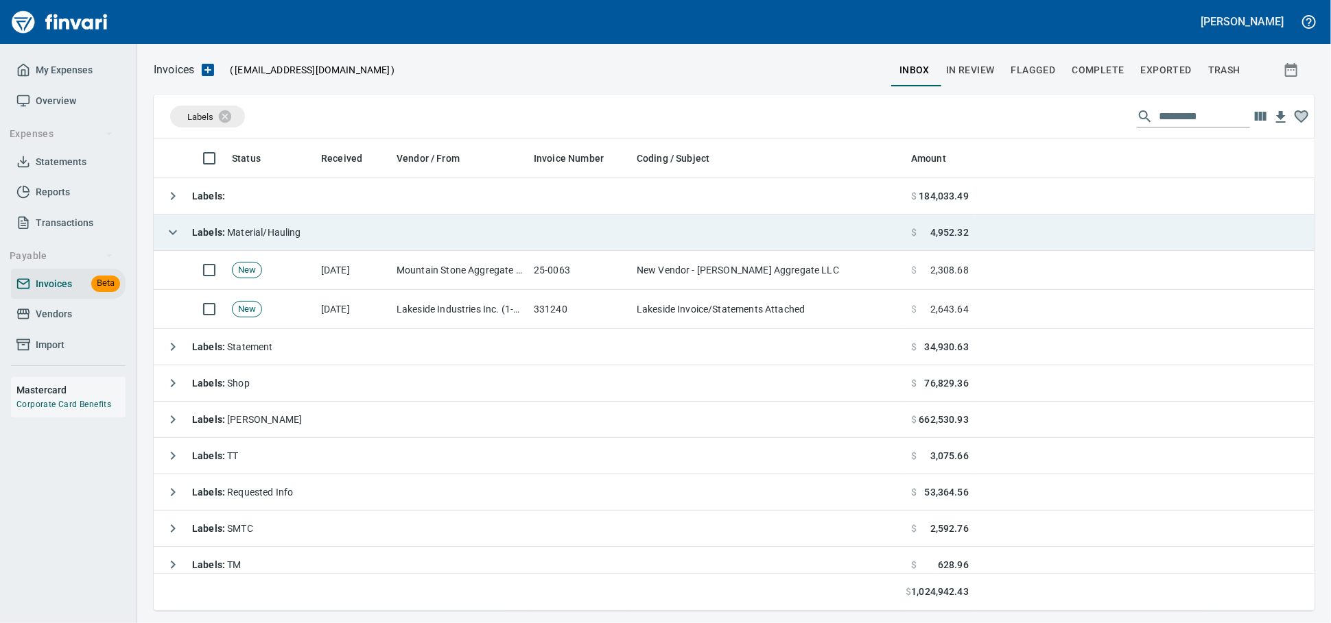
drag, startPoint x: 419, startPoint y: 318, endPoint x: 858, endPoint y: 231, distance: 447.4
click at [419, 318] on td "Lakeside Industries Inc. (1-10589)" at bounding box center [459, 309] width 137 height 39
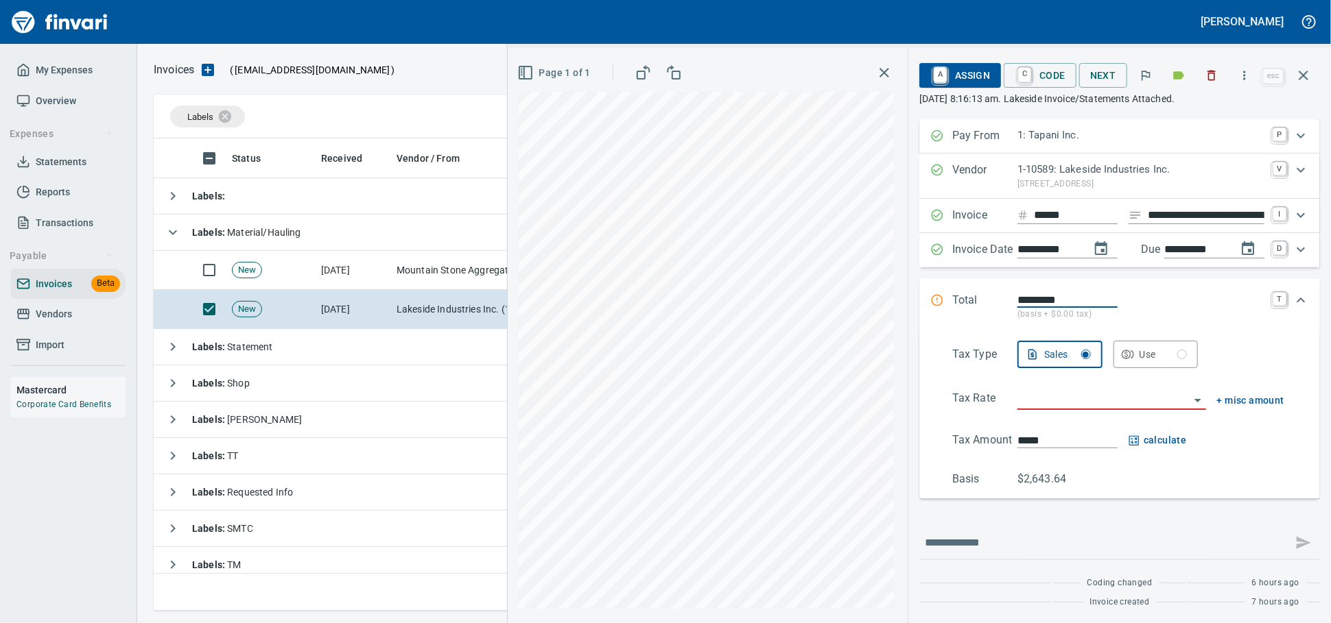
click at [1163, 224] on input "**********" at bounding box center [1205, 215] width 117 height 17
type input "******"
click at [1048, 409] on input "search" at bounding box center [1103, 399] width 172 height 19
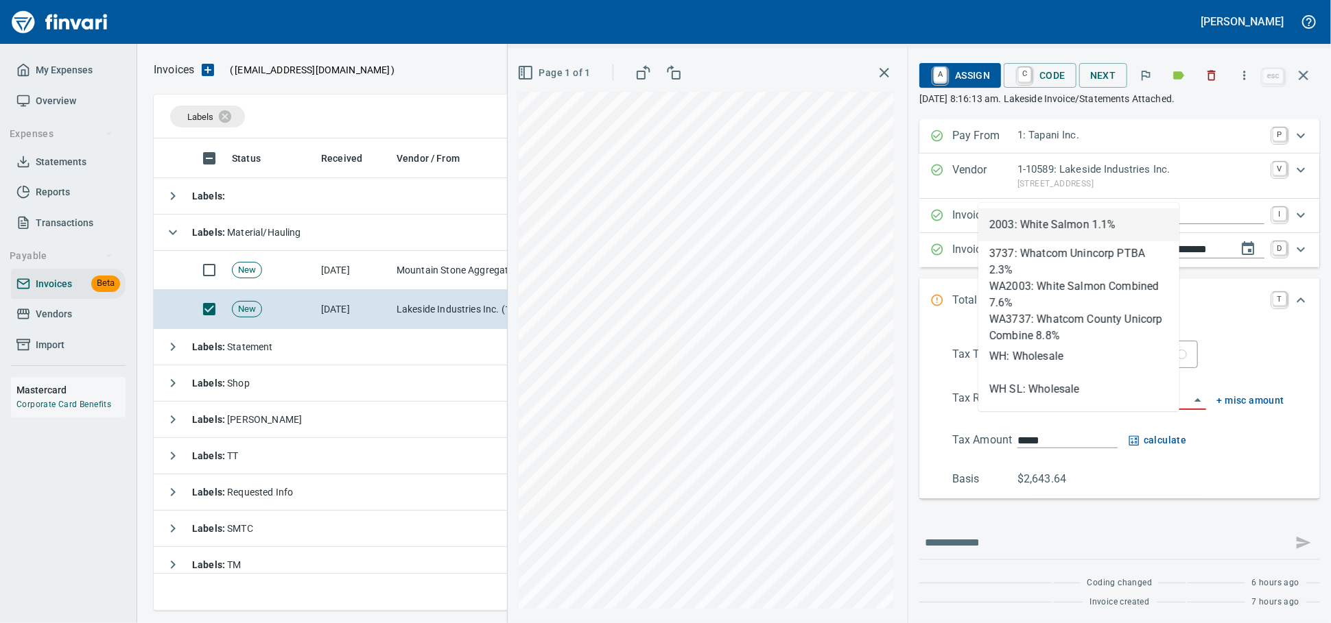
scroll to position [460, 1136]
click at [1049, 361] on li "WH: Wholesale" at bounding box center [1078, 356] width 201 height 33
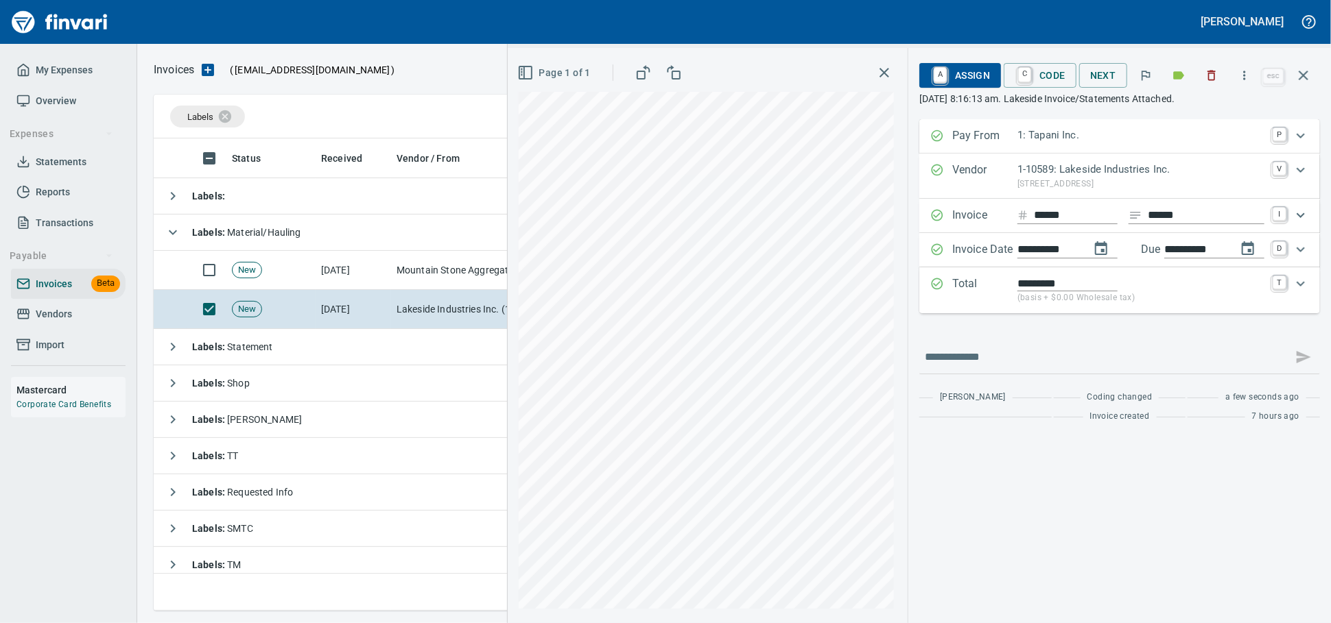
type input "**********"
click at [949, 75] on span "A Assign" at bounding box center [960, 75] width 60 height 23
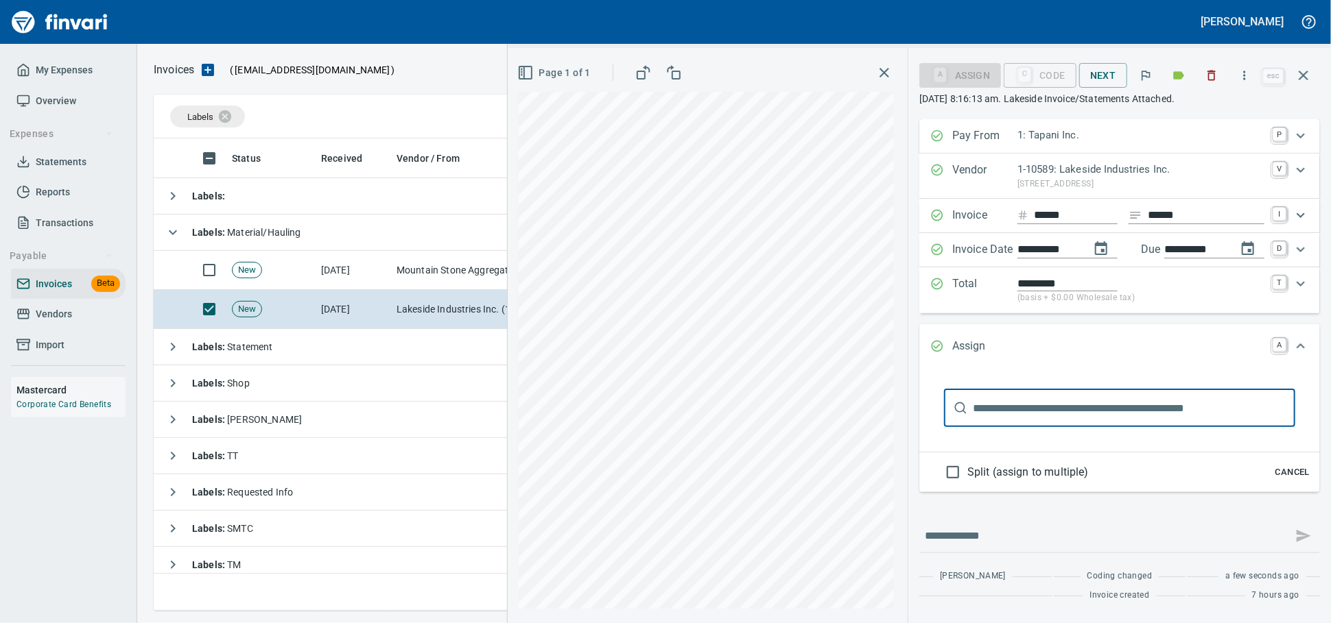
type input "******"
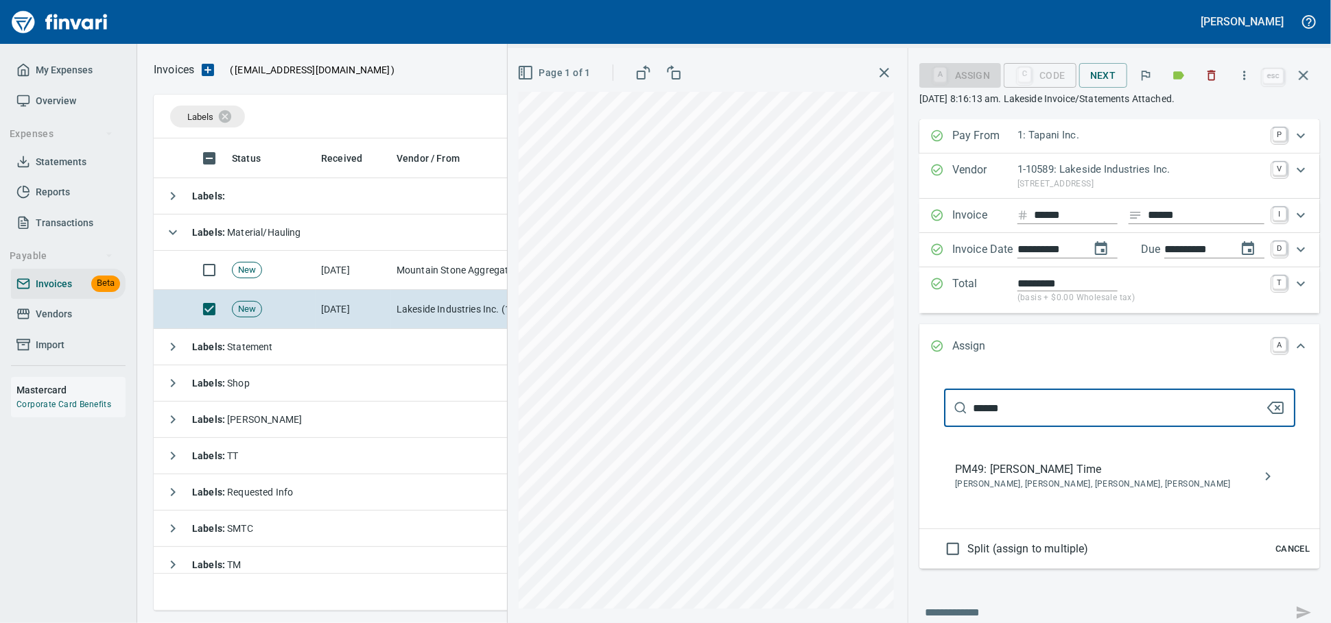
click at [964, 478] on span "PM49: [PERSON_NAME] Time" at bounding box center [1108, 470] width 307 height 16
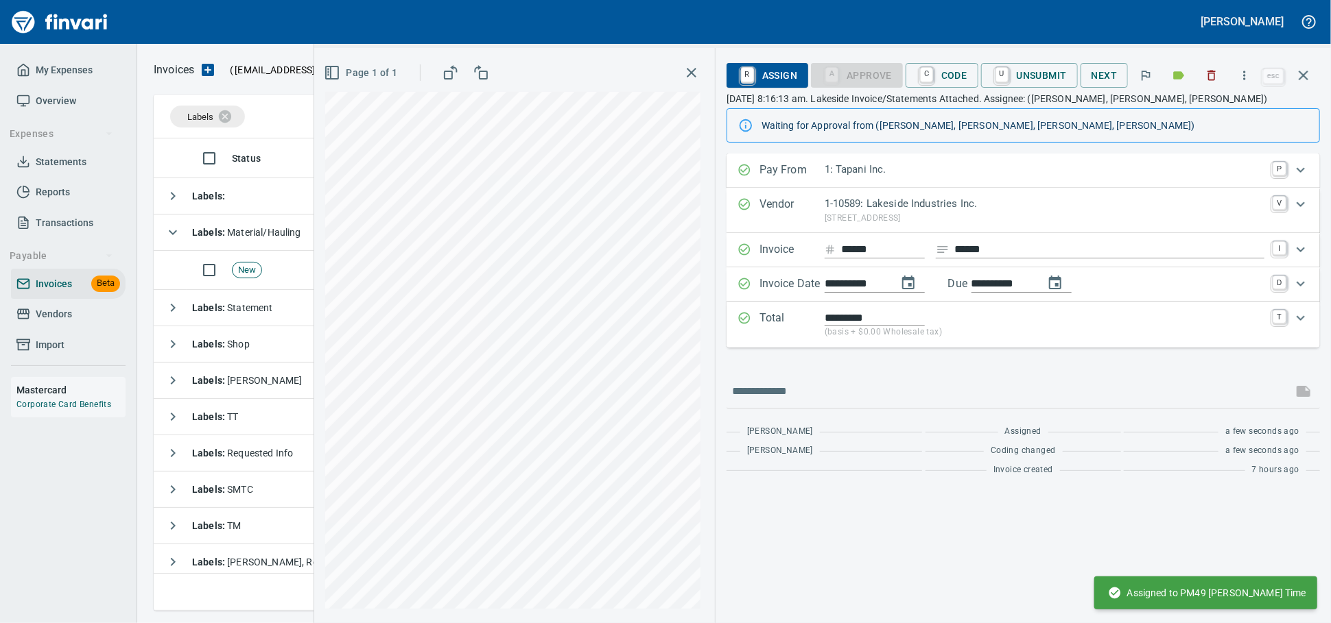
click at [1304, 65] on button "button" at bounding box center [1303, 75] width 33 height 33
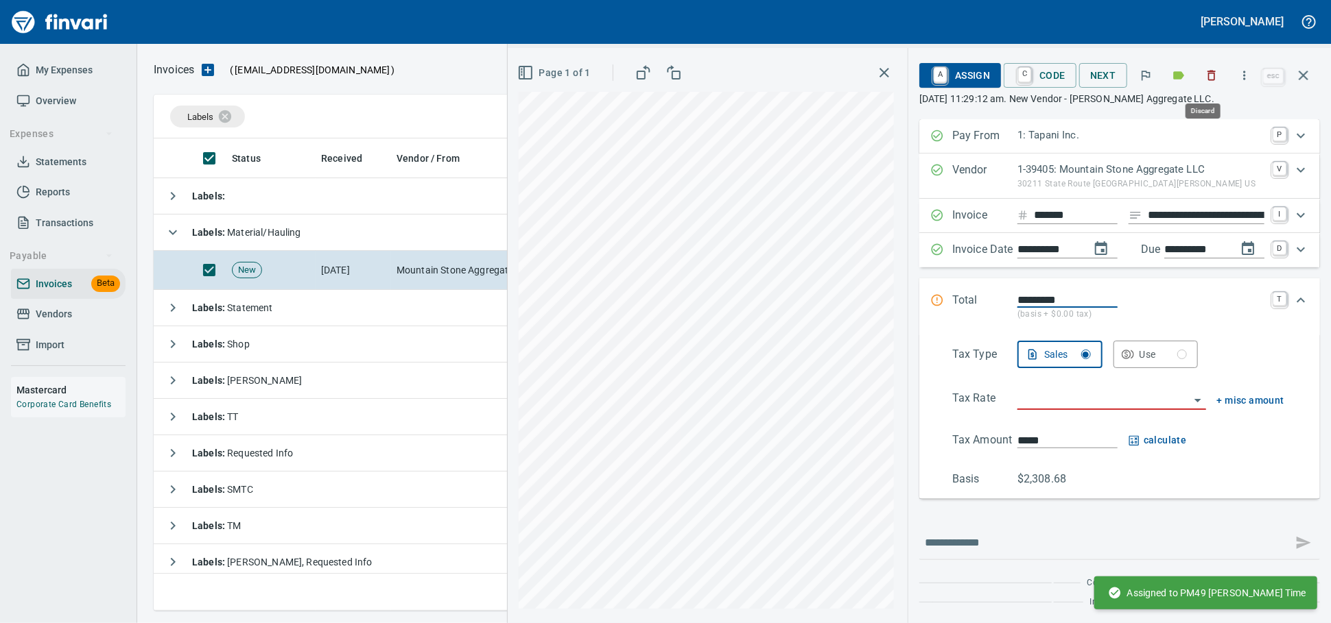
click at [1210, 80] on icon "button" at bounding box center [1211, 76] width 14 height 14
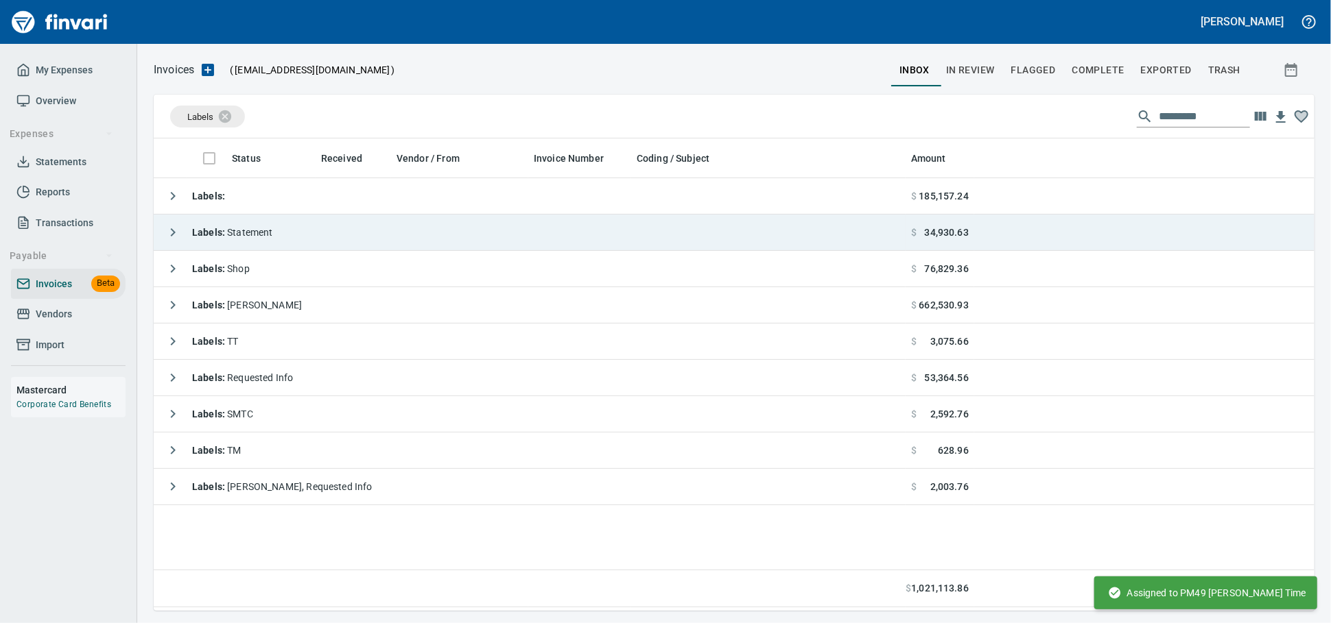
scroll to position [460, 1148]
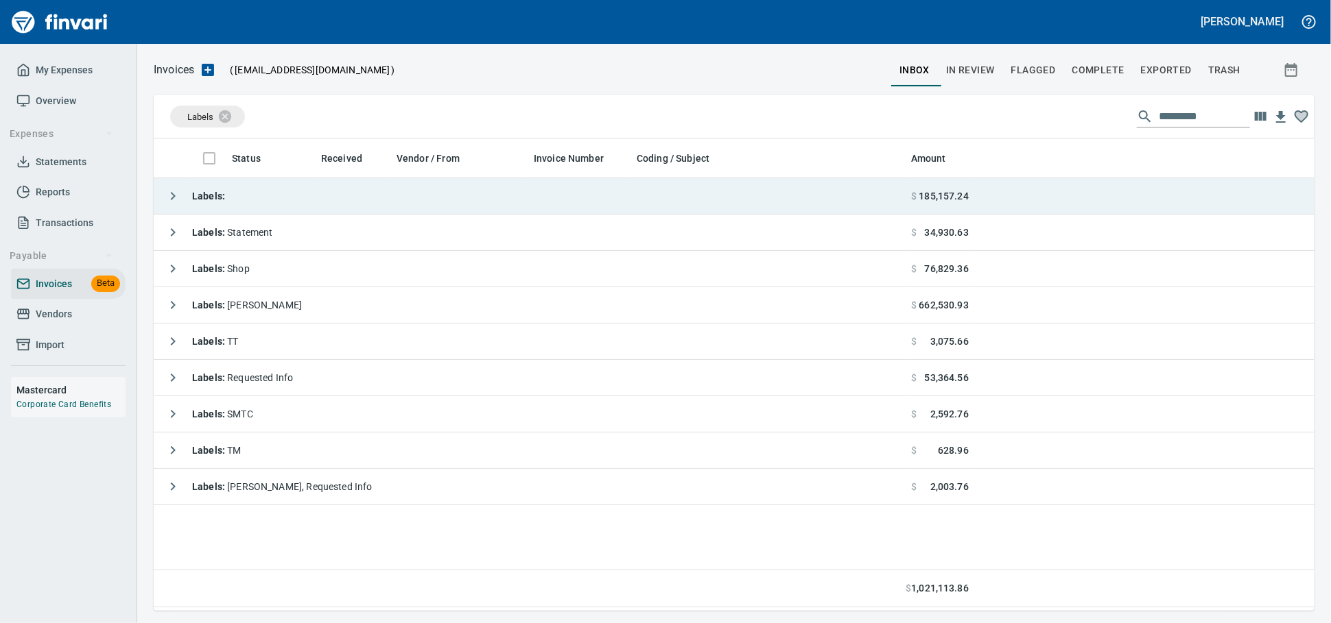
click at [324, 204] on td "Labels :" at bounding box center [530, 196] width 752 height 36
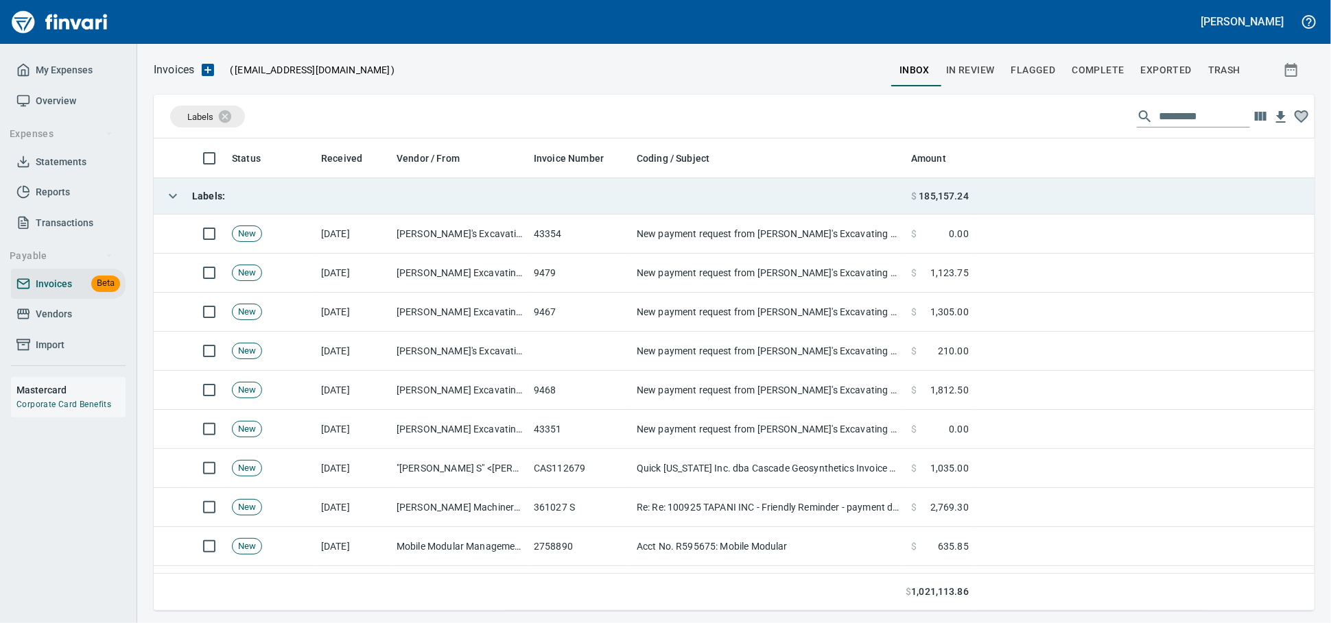
scroll to position [460, 1136]
click at [324, 204] on td "Labels :" at bounding box center [530, 196] width 752 height 36
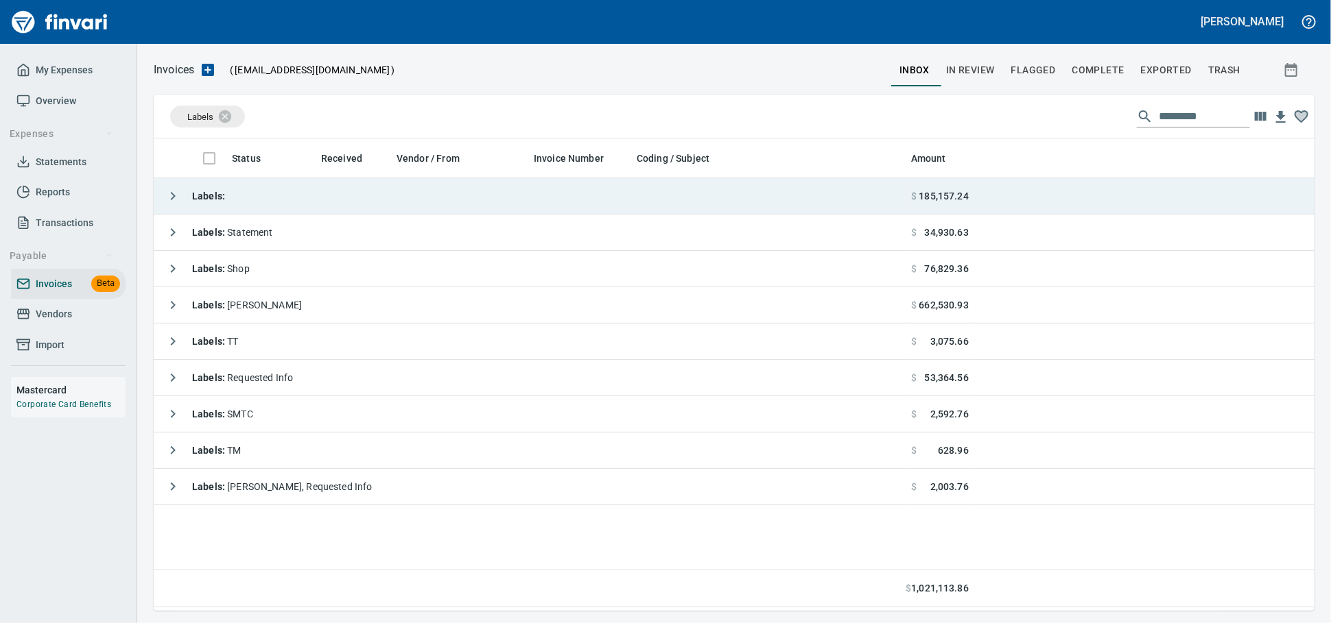
click at [324, 203] on td "Labels :" at bounding box center [530, 196] width 752 height 36
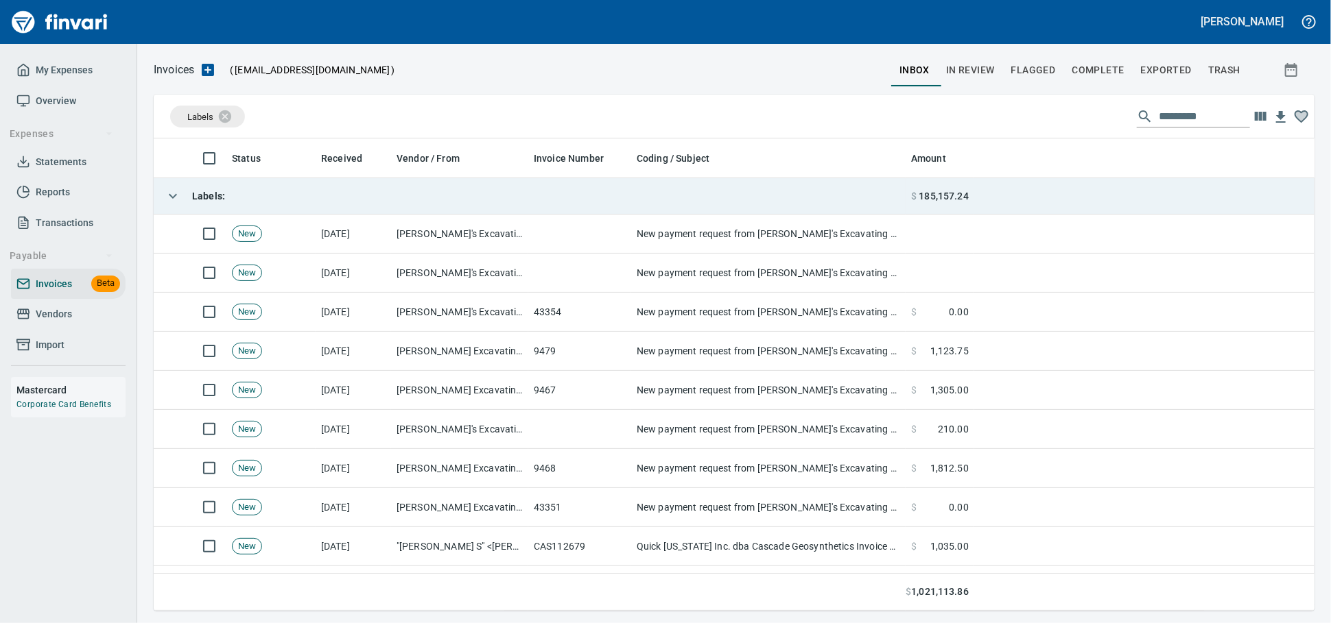
click at [324, 203] on td "Labels :" at bounding box center [530, 196] width 752 height 36
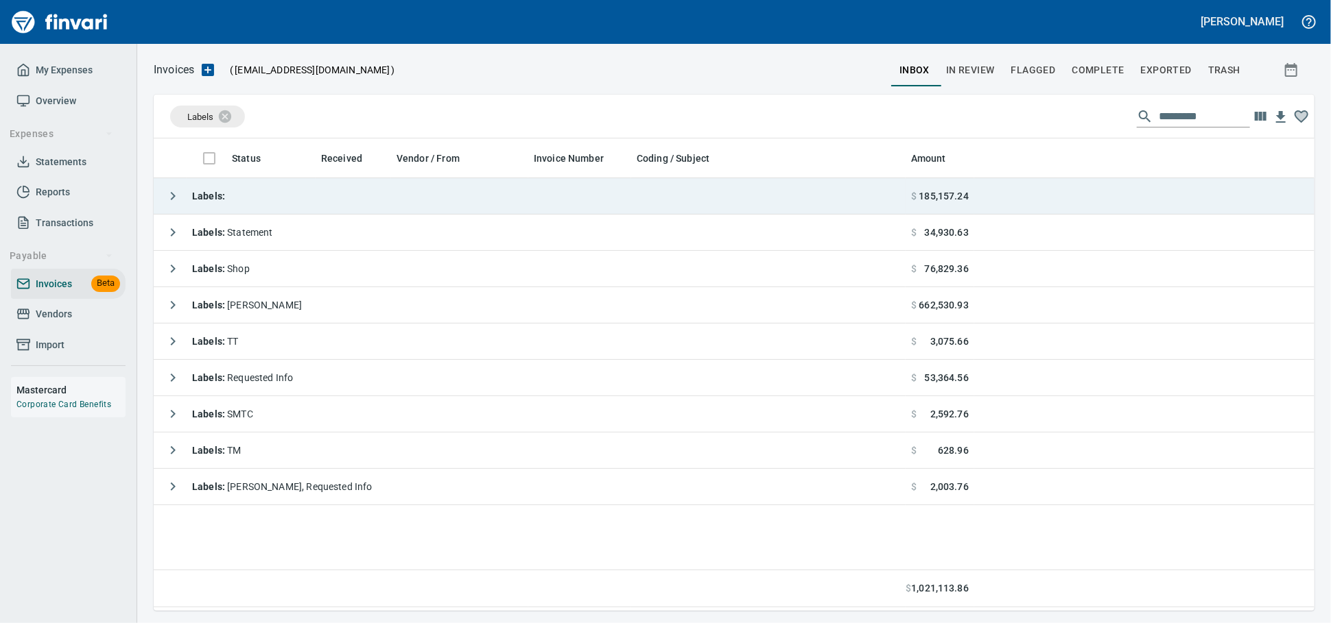
scroll to position [460, 1148]
